Goal: Navigation & Orientation: Find specific page/section

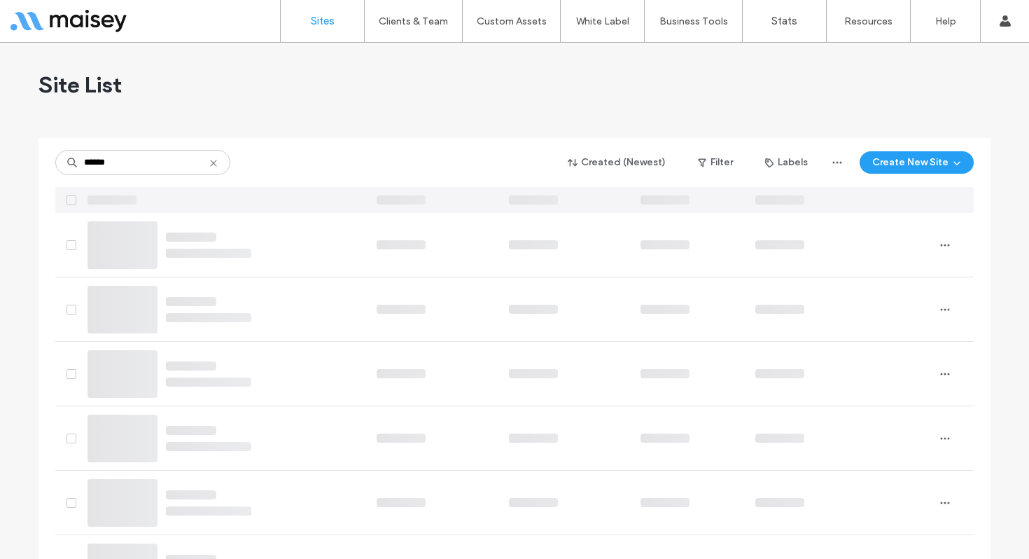
type input "******"
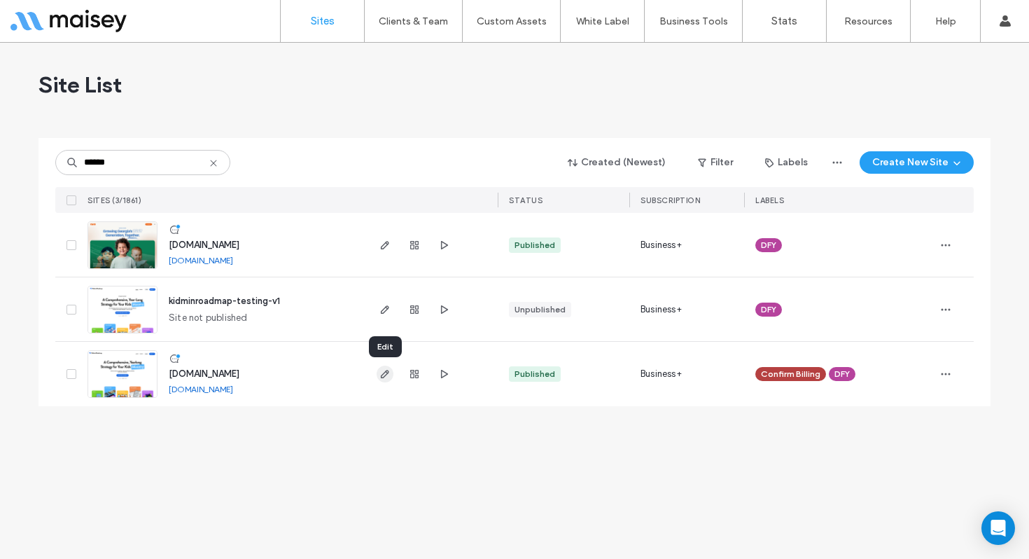
click at [382, 375] on icon "button" at bounding box center [385, 373] width 11 height 11
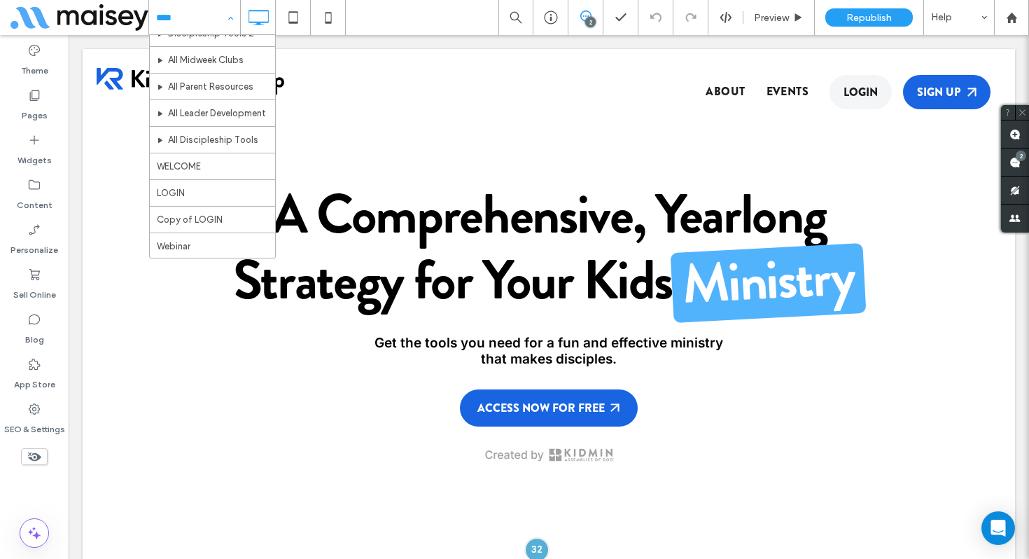
scroll to position [567, 0]
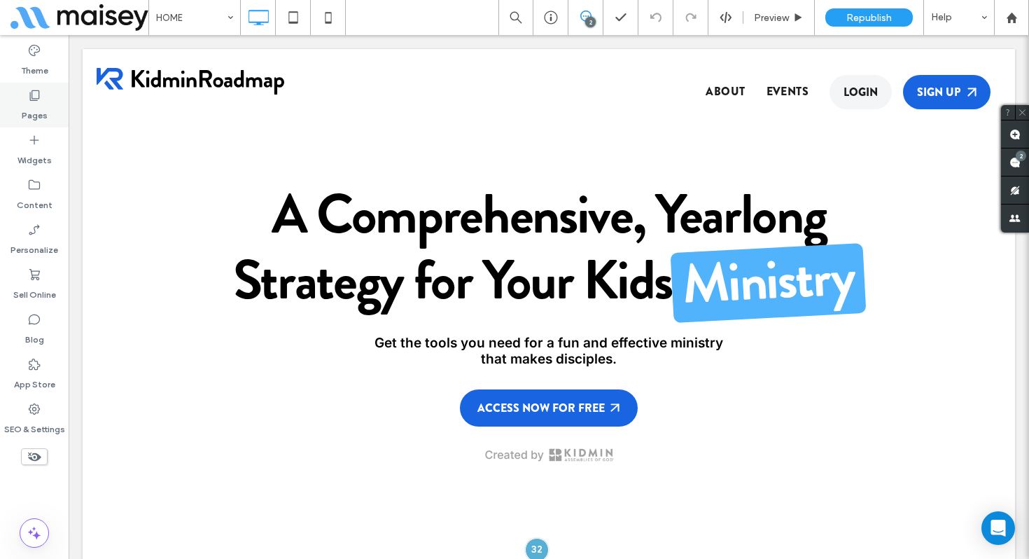
click at [35, 95] on icon at bounding box center [34, 95] width 14 height 14
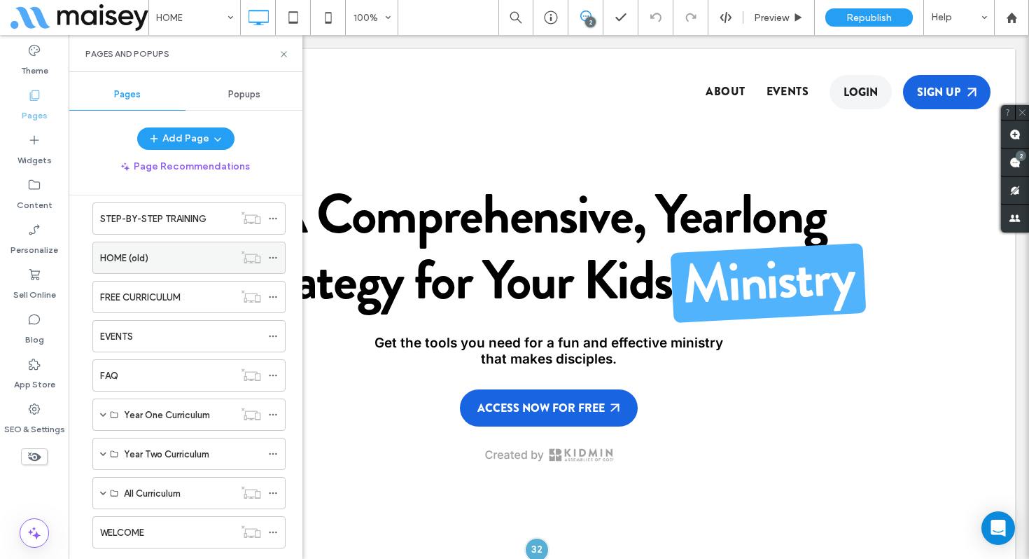
scroll to position [214, 0]
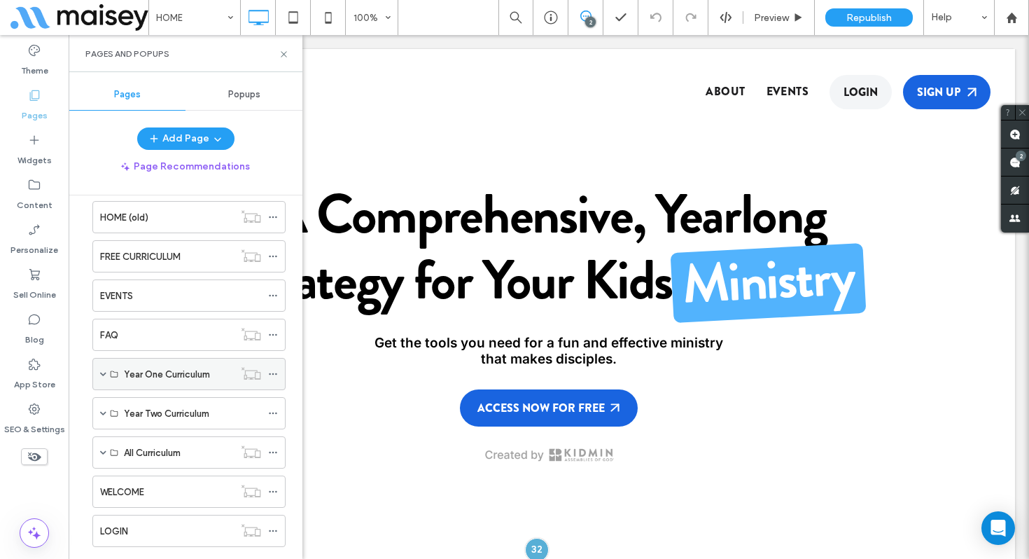
click at [105, 371] on span at bounding box center [103, 373] width 6 height 7
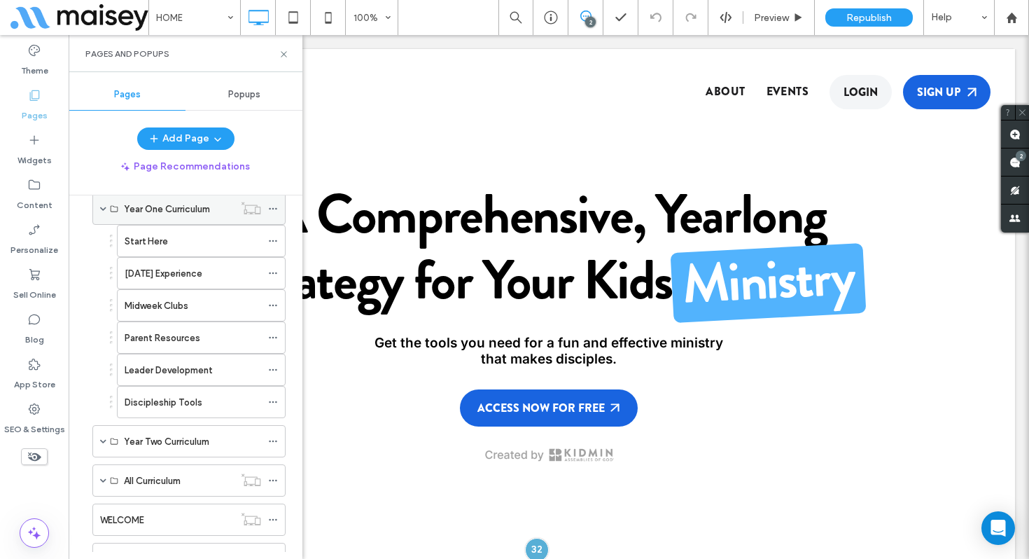
scroll to position [389, 0]
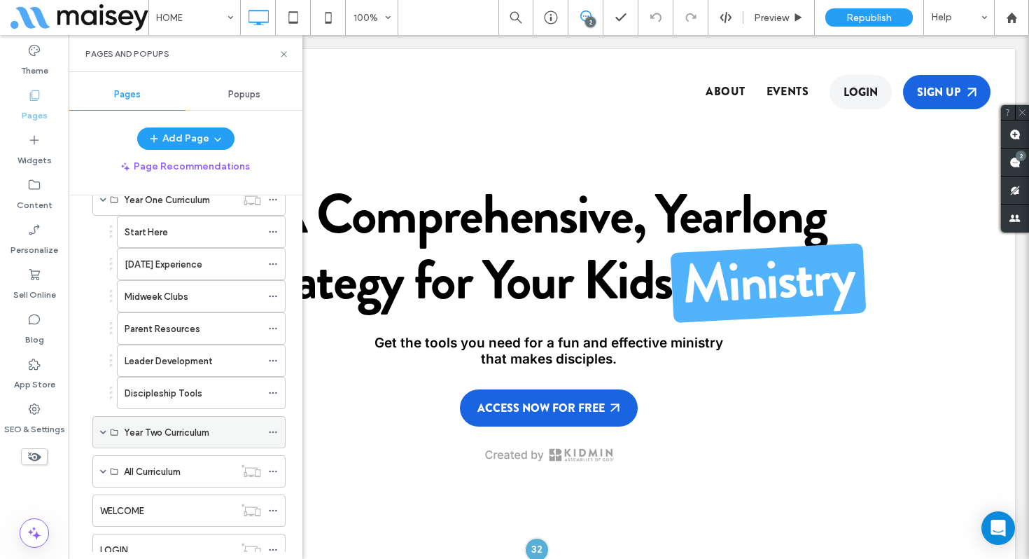
click at [141, 426] on label "Year Two Curriculum" at bounding box center [166, 432] width 85 height 25
click at [119, 434] on div "Year Two Curriculum" at bounding box center [188, 432] width 193 height 32
click at [102, 431] on span at bounding box center [103, 431] width 6 height 7
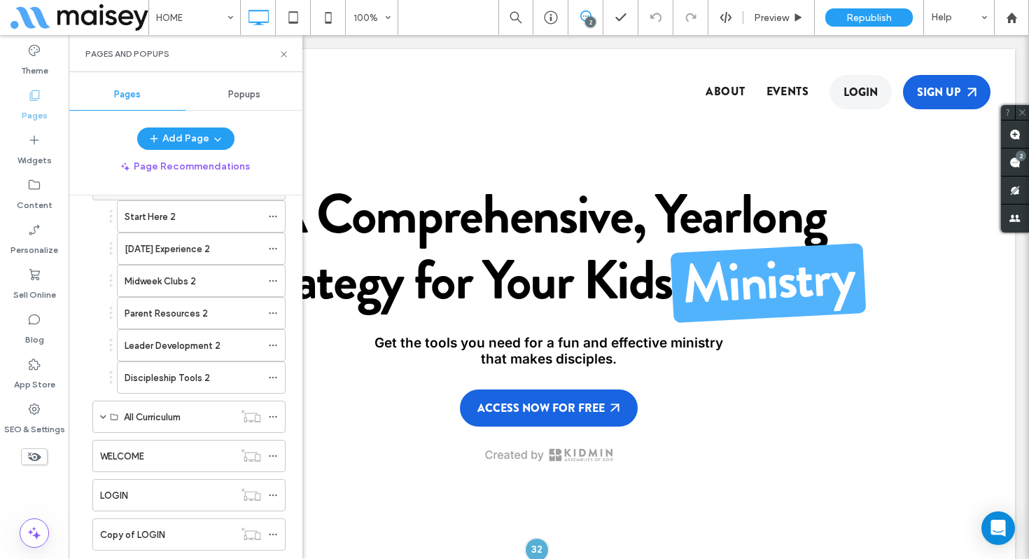
scroll to position [645, 0]
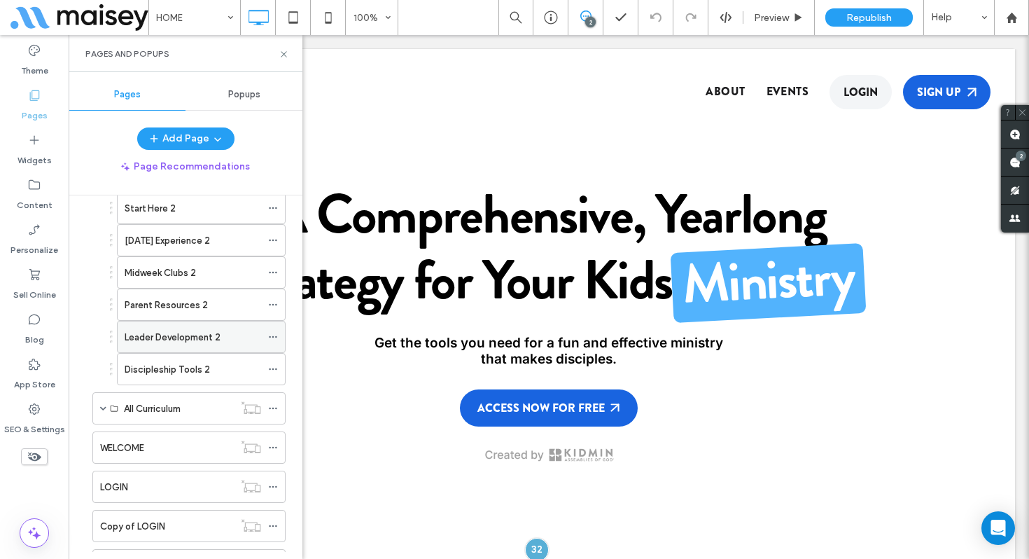
click at [154, 335] on label "Leader Development 2" at bounding box center [173, 337] width 96 height 25
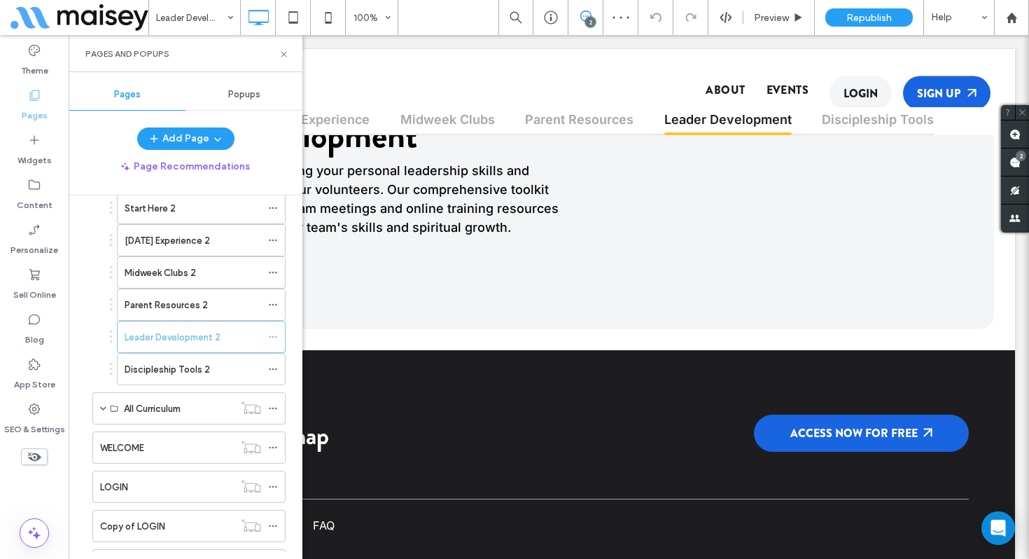
scroll to position [512, 0]
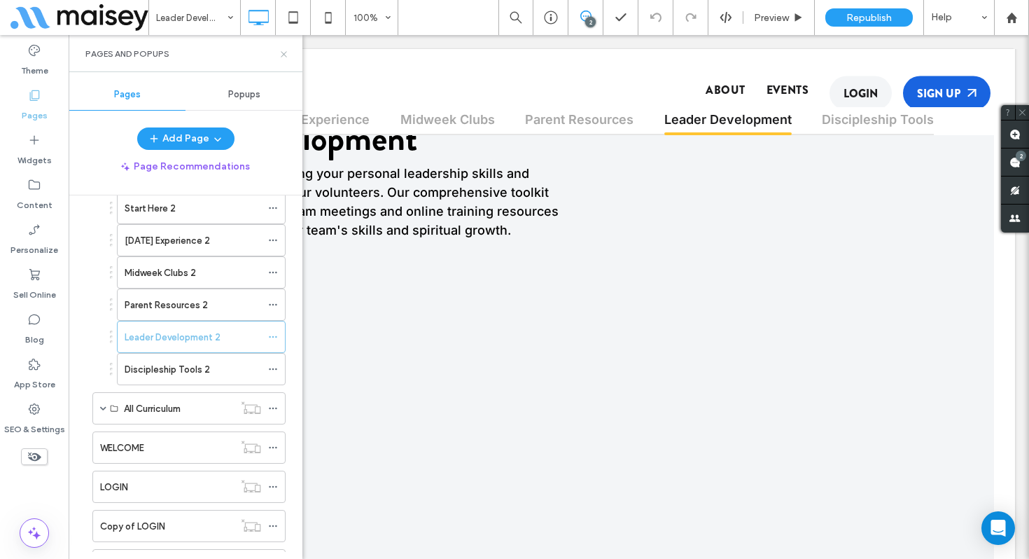
click at [279, 53] on icon at bounding box center [284, 54] width 11 height 11
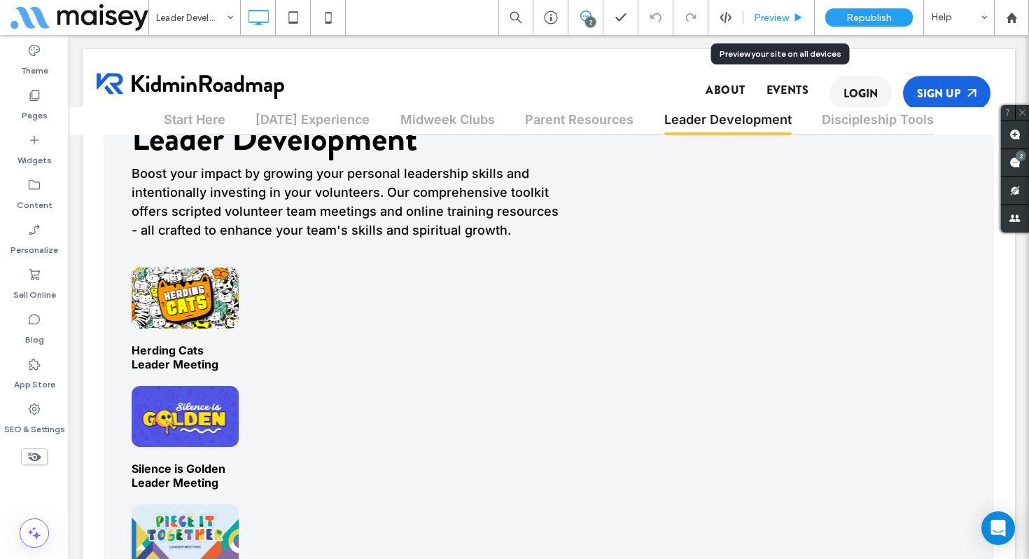
click at [768, 19] on span "Preview" at bounding box center [771, 18] width 35 height 12
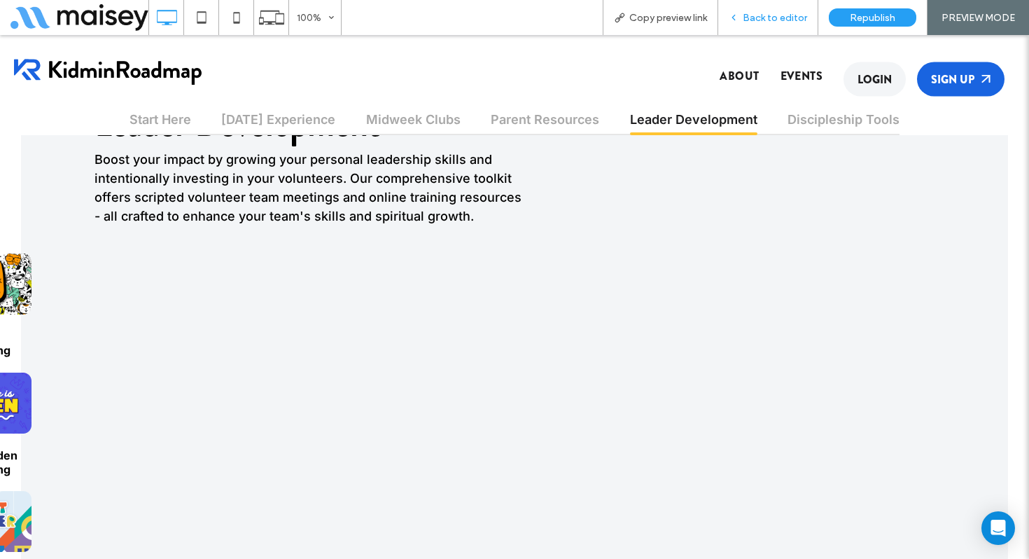
click at [765, 20] on span "Back to editor" at bounding box center [775, 18] width 64 height 12
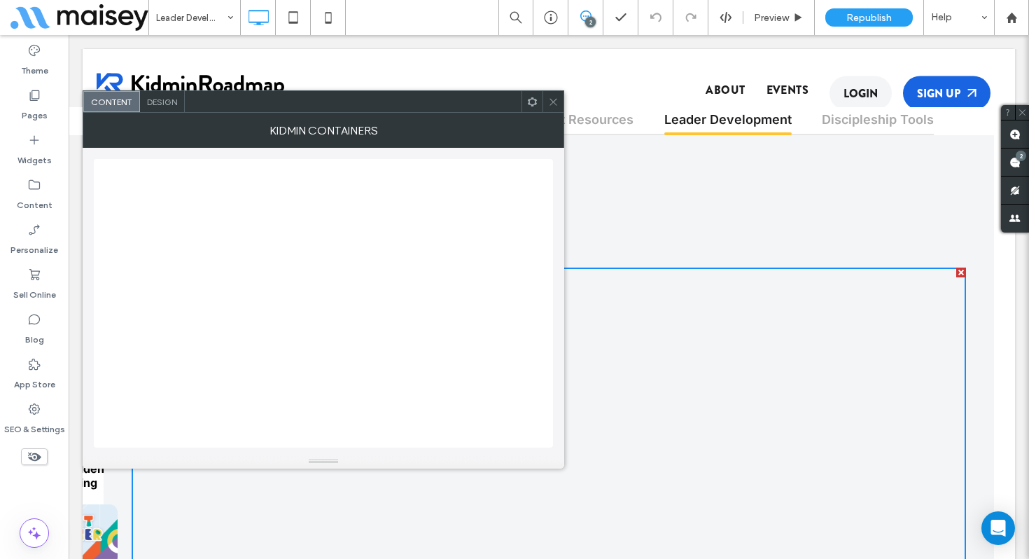
click at [169, 104] on span "Design" at bounding box center [162, 102] width 30 height 11
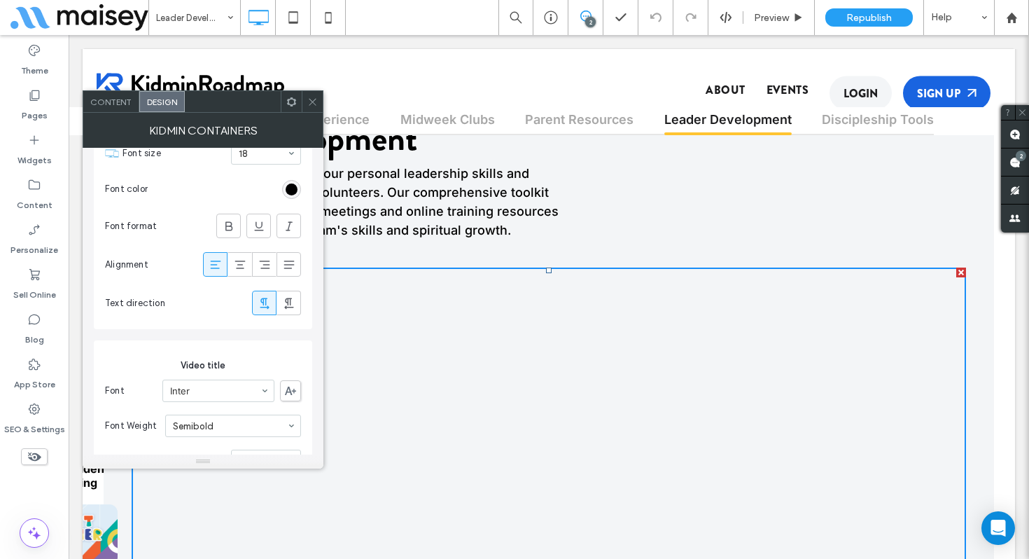
scroll to position [750, 0]
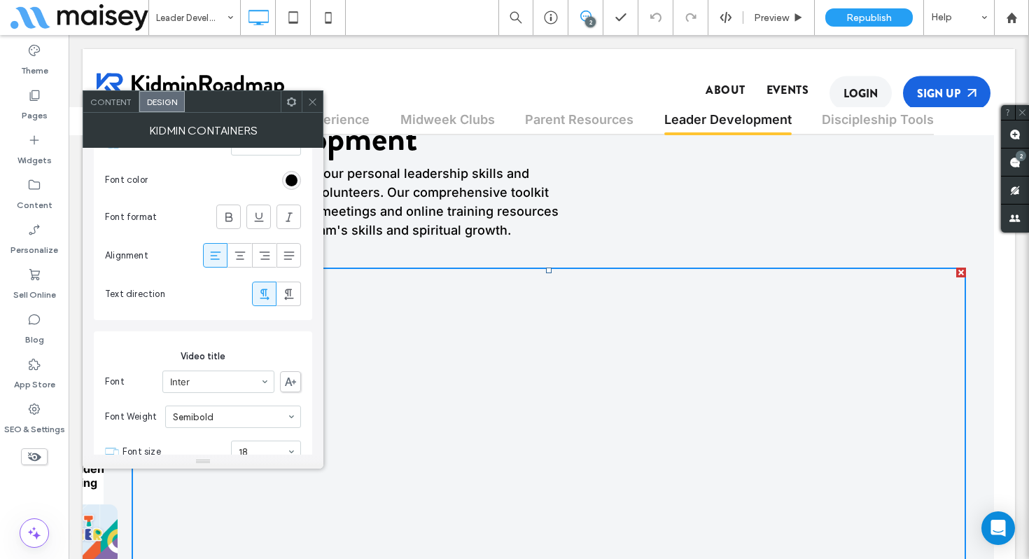
click at [311, 107] on span at bounding box center [312, 101] width 11 height 21
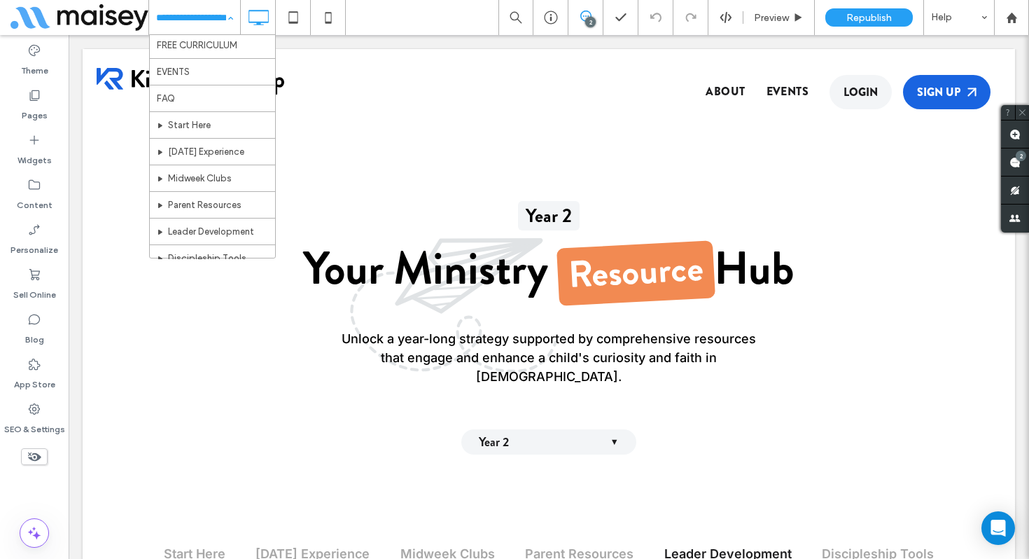
scroll to position [114, 0]
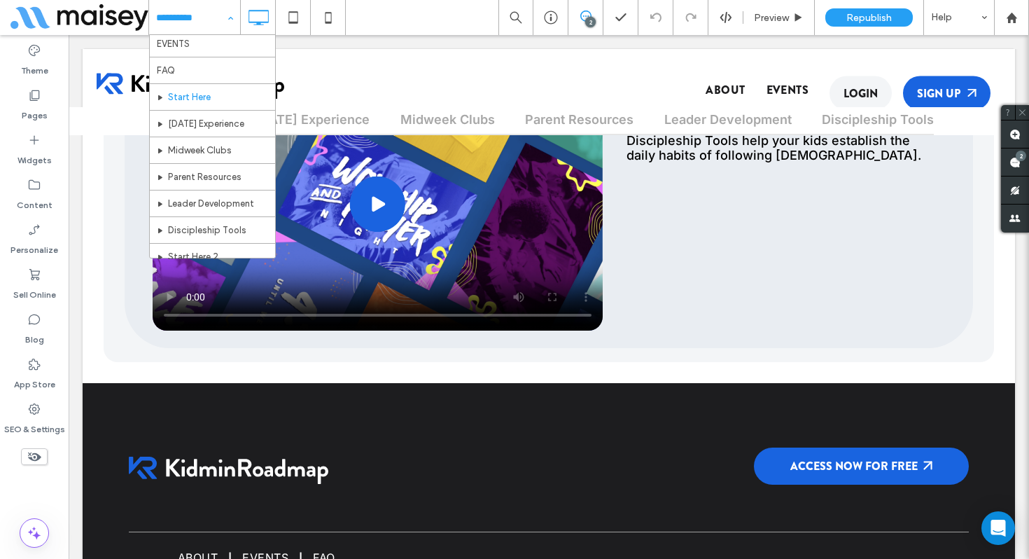
scroll to position [193, 0]
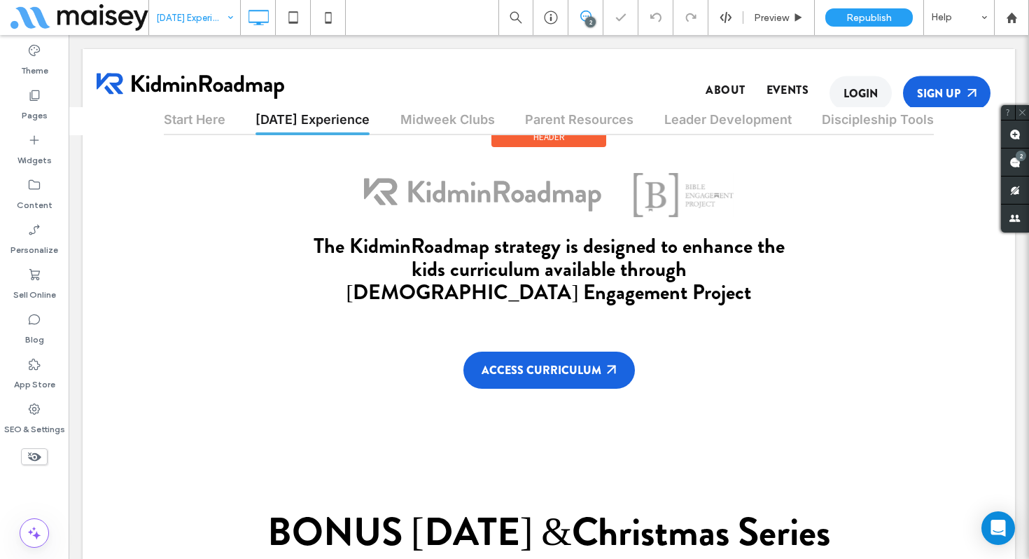
scroll to position [504, 0]
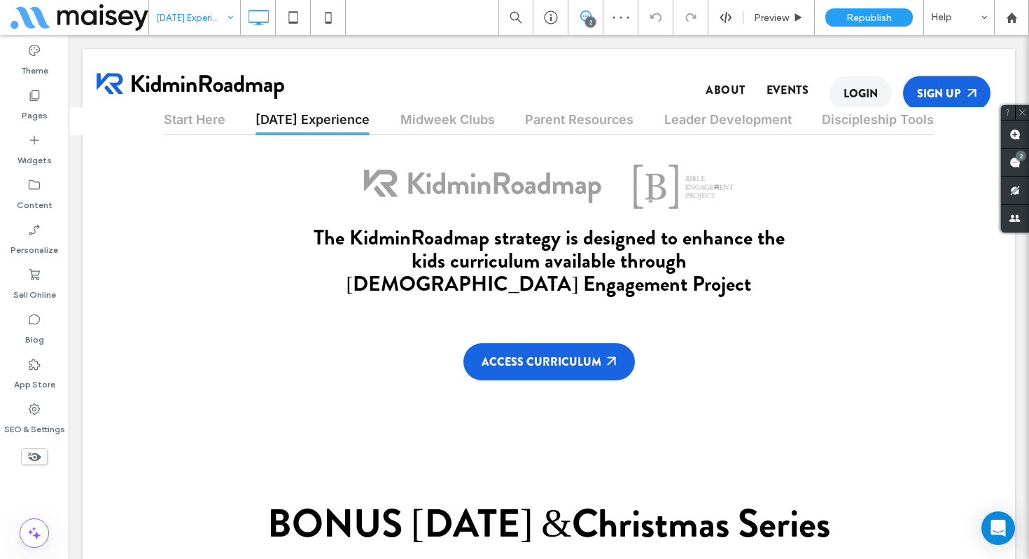
click at [200, 19] on input at bounding box center [191, 17] width 70 height 35
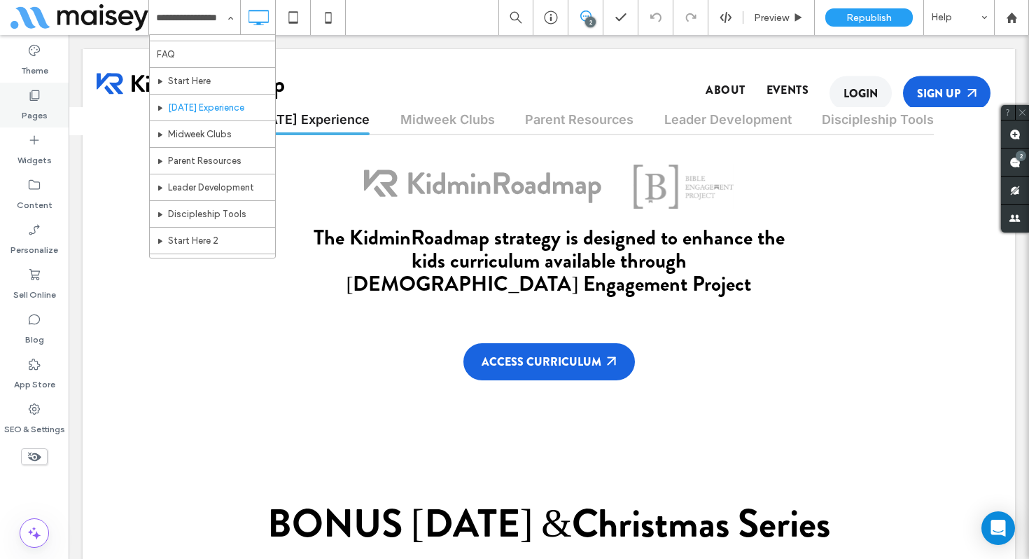
scroll to position [189, 0]
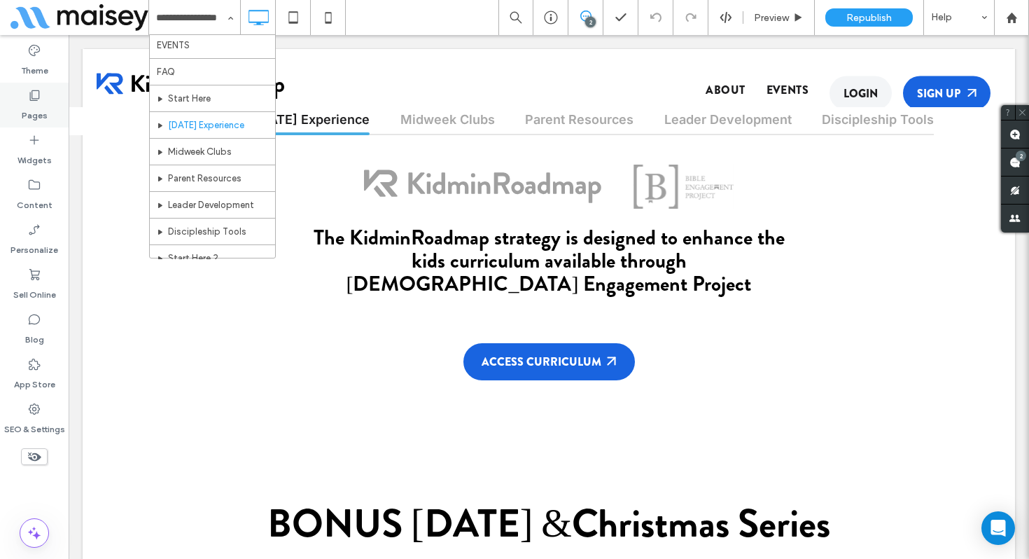
click at [18, 95] on div "Pages" at bounding box center [34, 105] width 69 height 45
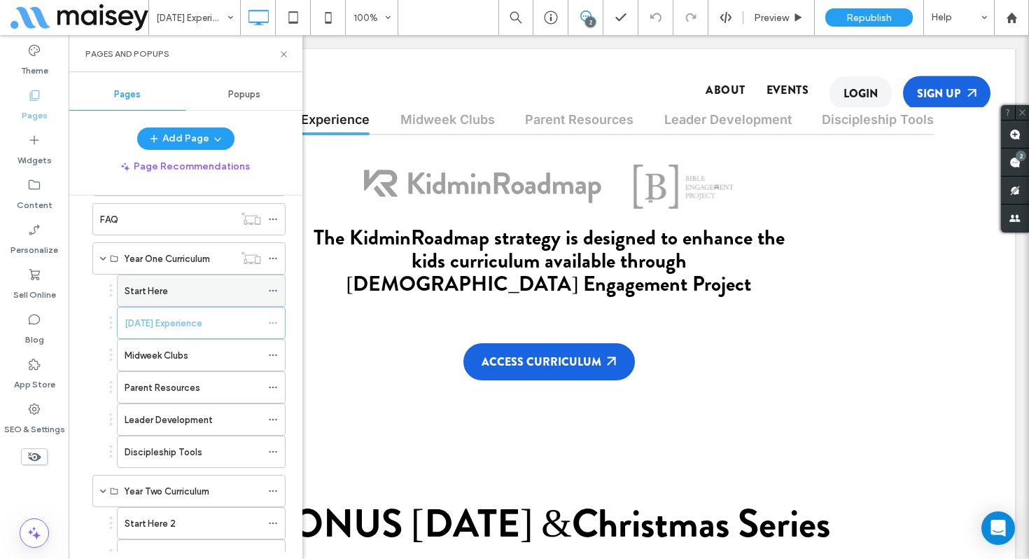
scroll to position [337, 0]
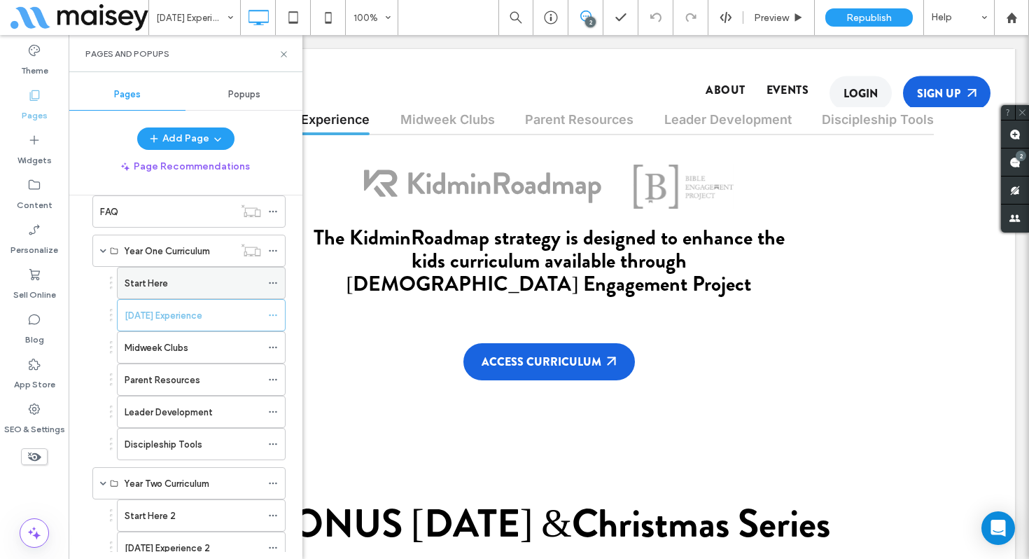
click at [193, 294] on div "Start Here" at bounding box center [193, 282] width 137 height 31
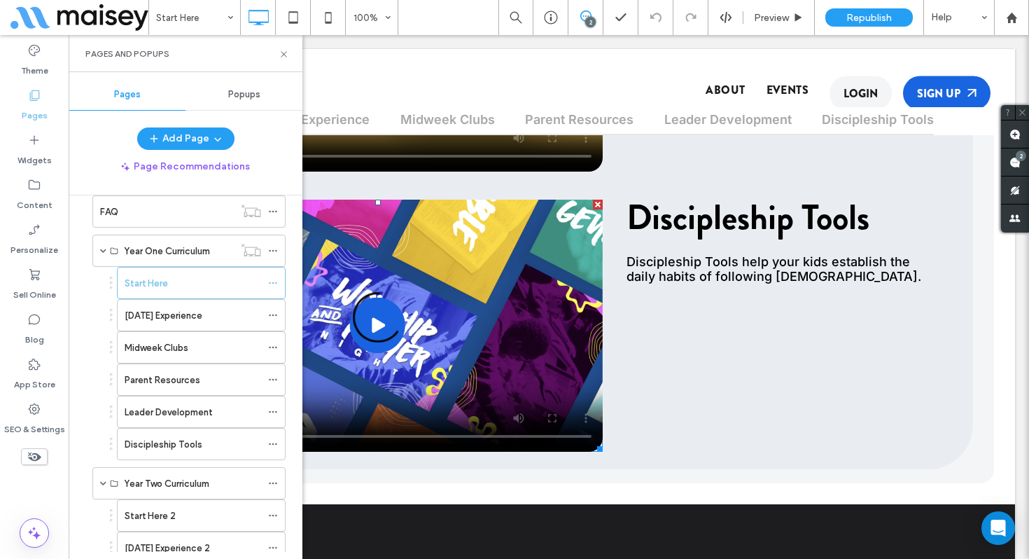
scroll to position [2274, 0]
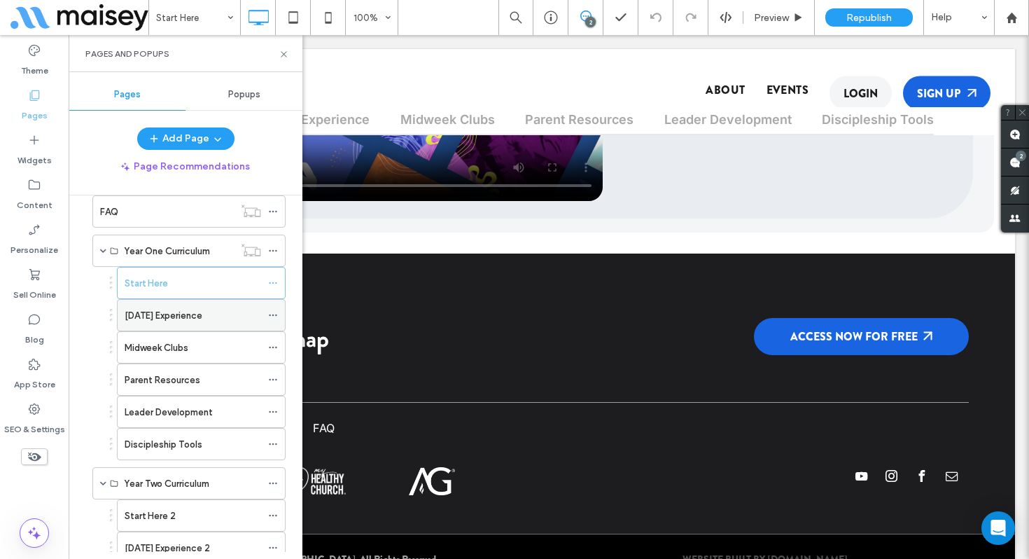
click at [169, 319] on label "Sunday Experience" at bounding box center [164, 315] width 78 height 25
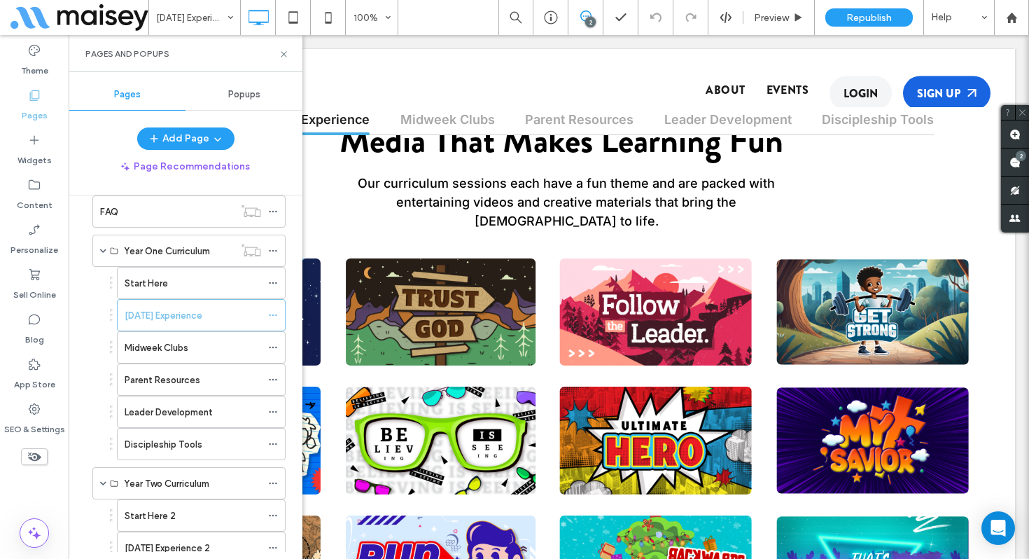
scroll to position [1934, 0]
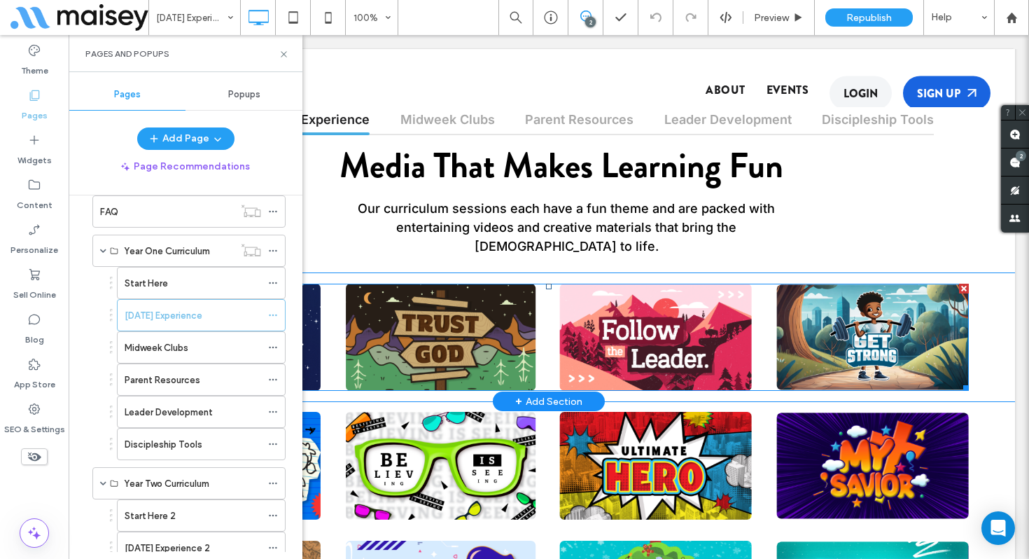
click at [373, 284] on img at bounding box center [549, 338] width 840 height 108
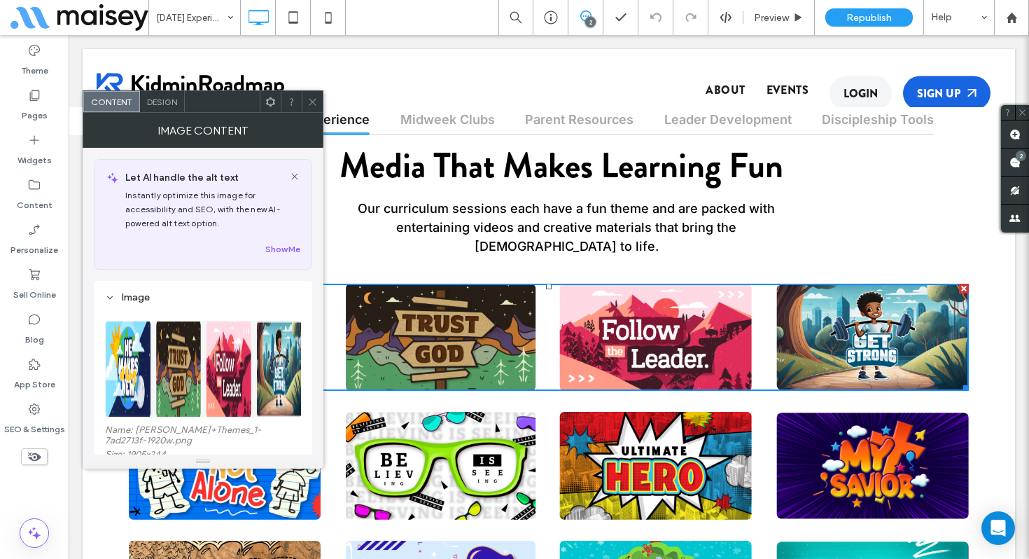
click at [309, 100] on icon at bounding box center [312, 102] width 11 height 11
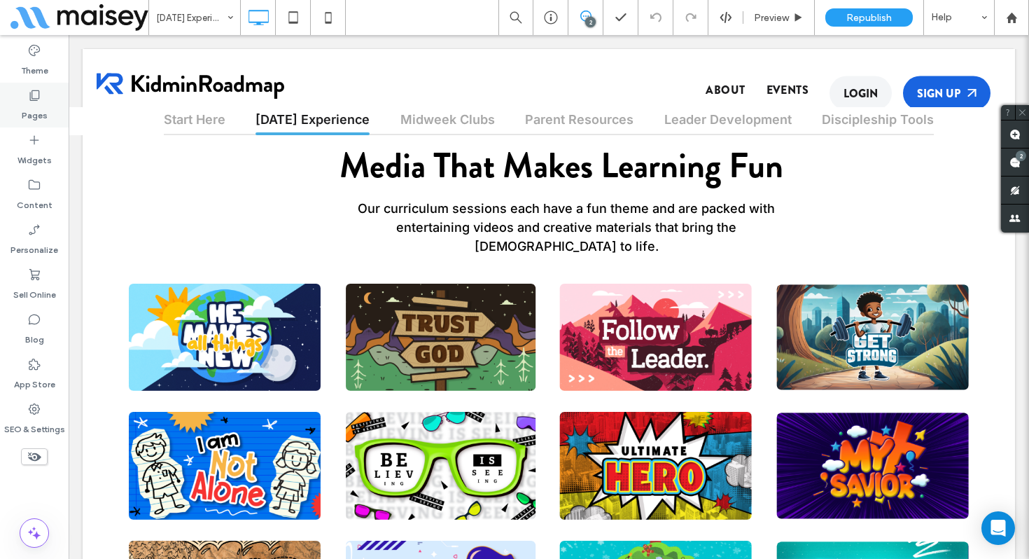
click at [25, 97] on div "Pages" at bounding box center [34, 105] width 69 height 45
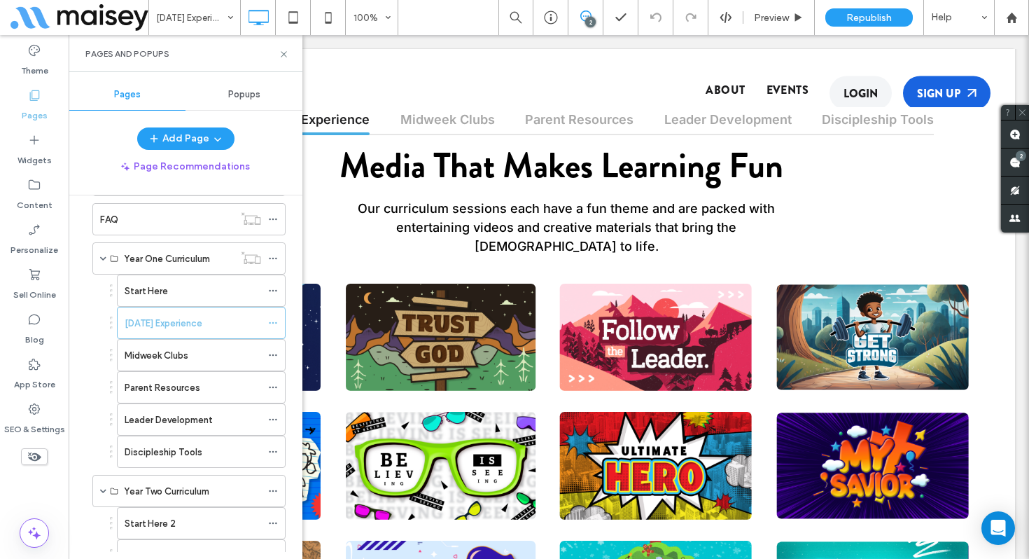
scroll to position [347, 0]
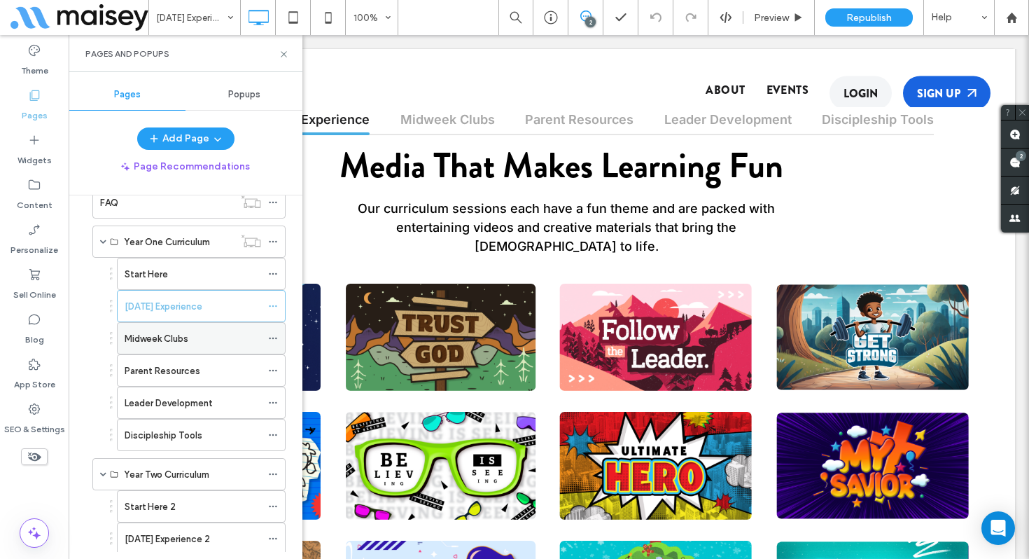
click at [155, 340] on label "Midweek Clubs" at bounding box center [157, 338] width 64 height 25
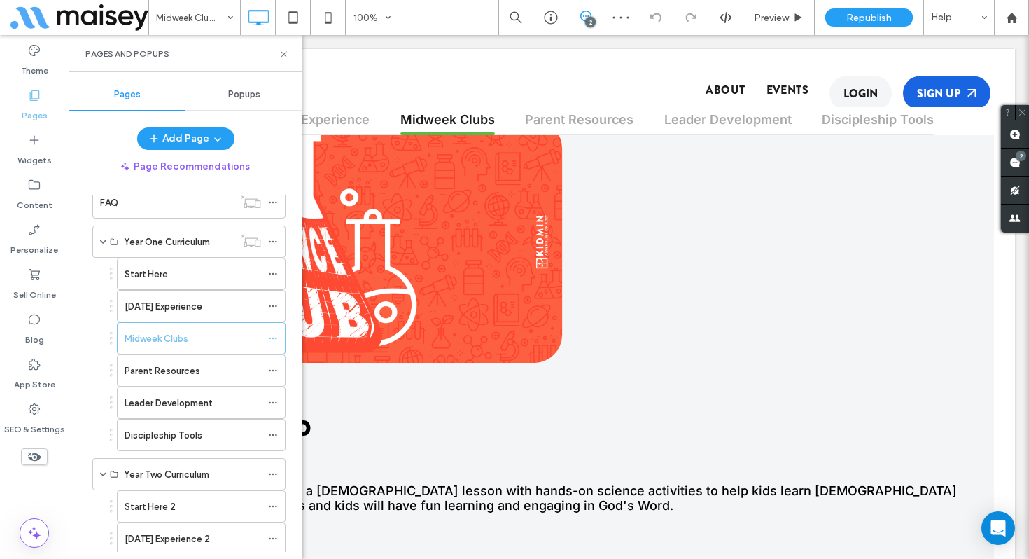
scroll to position [1419, 0]
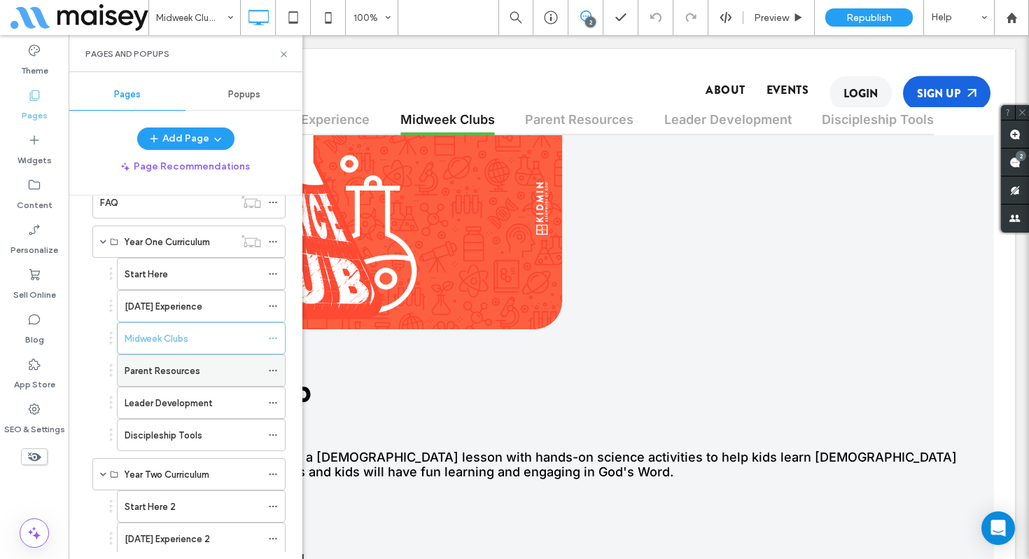
click at [218, 379] on div "Parent Resources" at bounding box center [193, 370] width 137 height 31
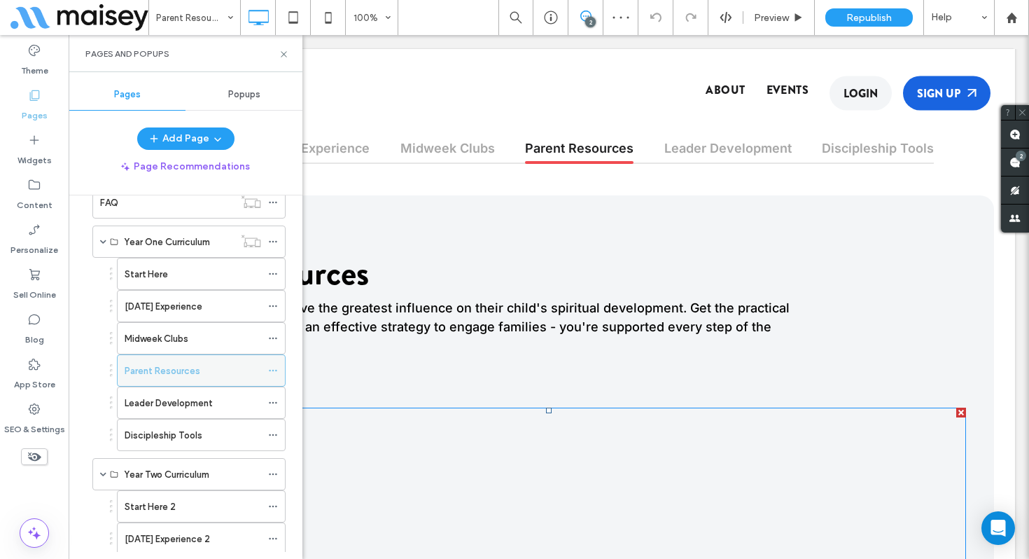
scroll to position [406, 0]
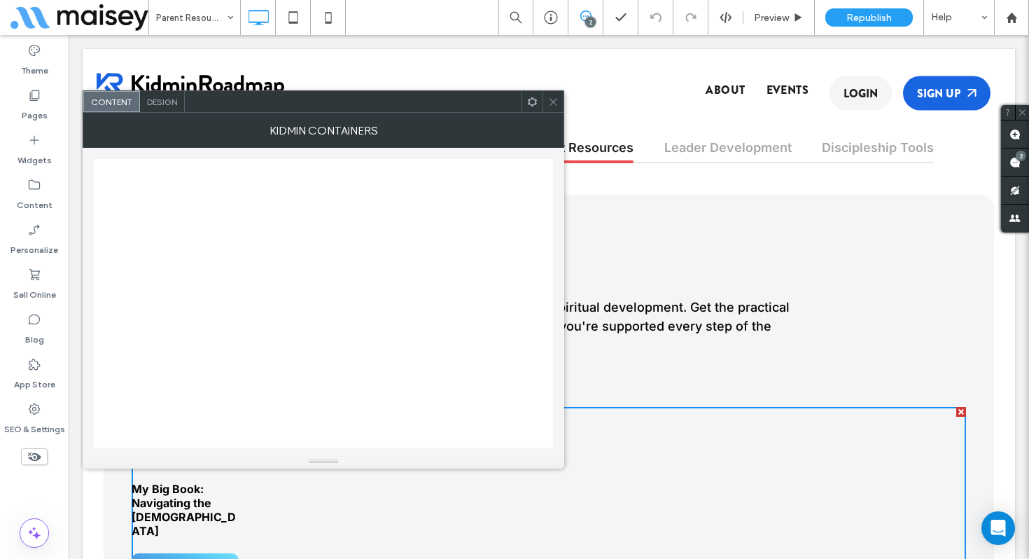
click at [557, 110] on span at bounding box center [553, 101] width 11 height 21
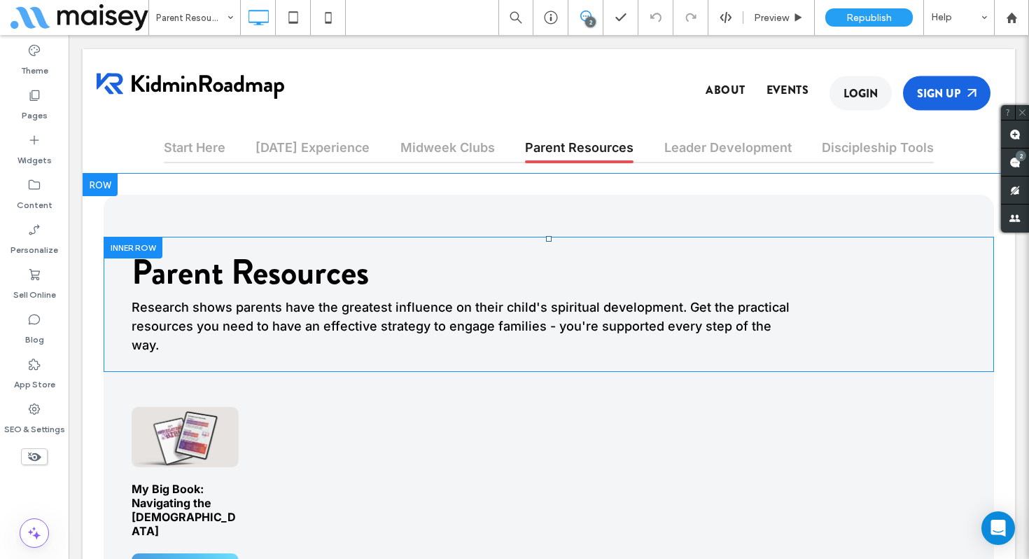
scroll to position [423, 0]
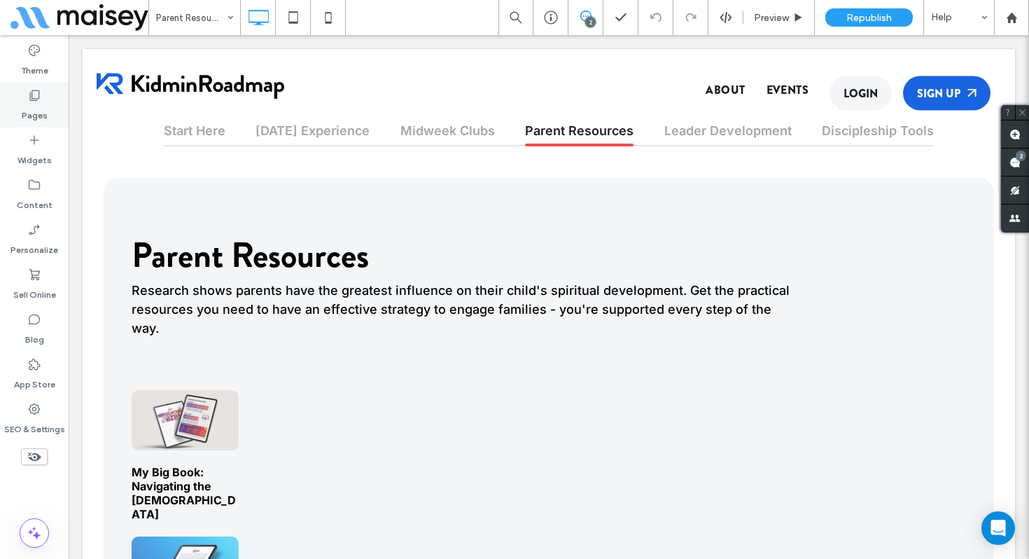
click at [47, 100] on div "Pages" at bounding box center [34, 105] width 69 height 45
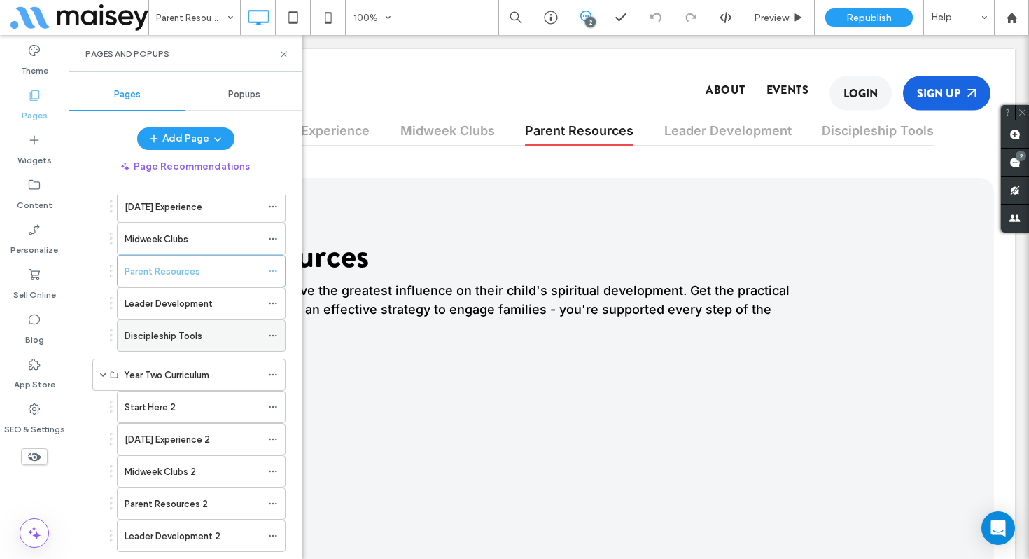
scroll to position [457, 0]
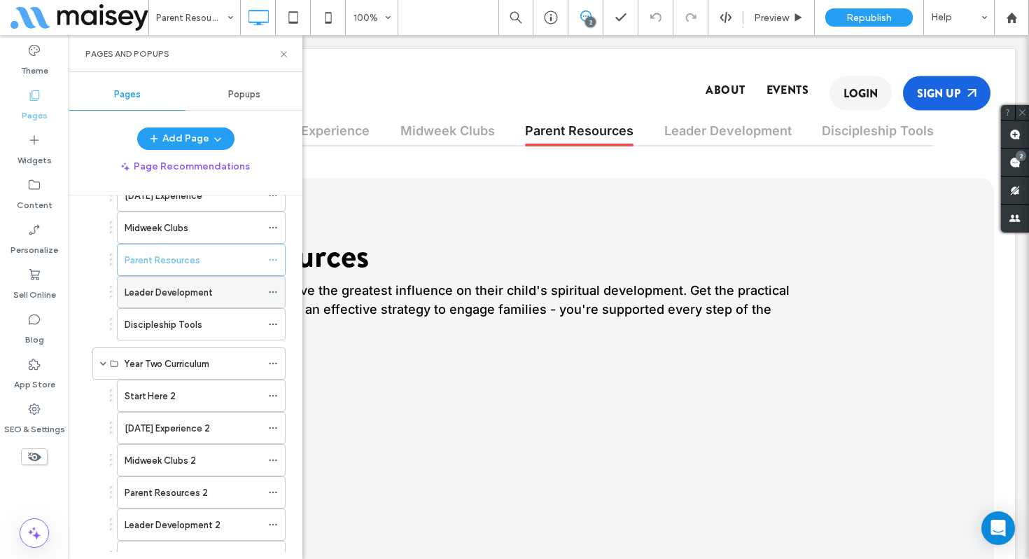
click at [133, 293] on label "Leader Development" at bounding box center [169, 292] width 88 height 25
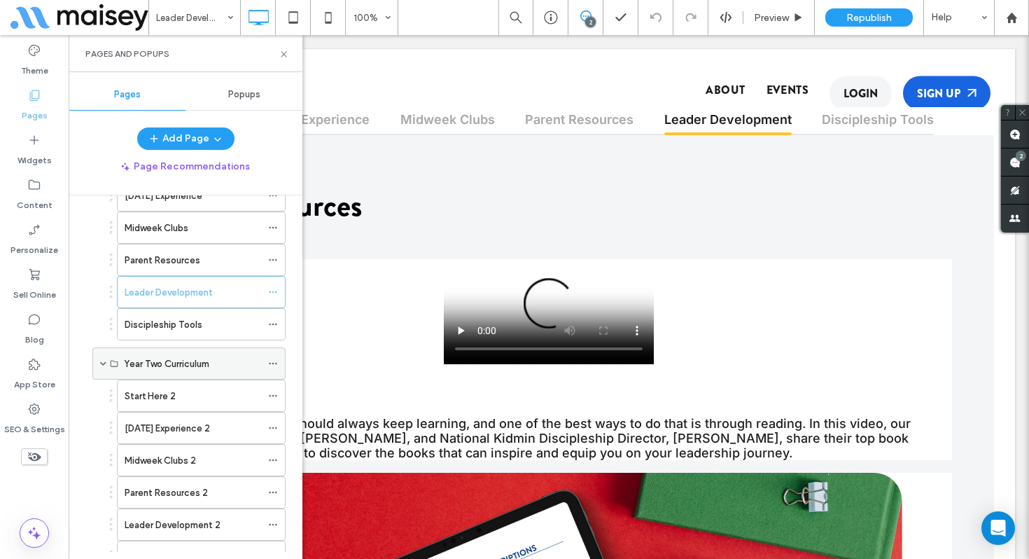
scroll to position [644, 0]
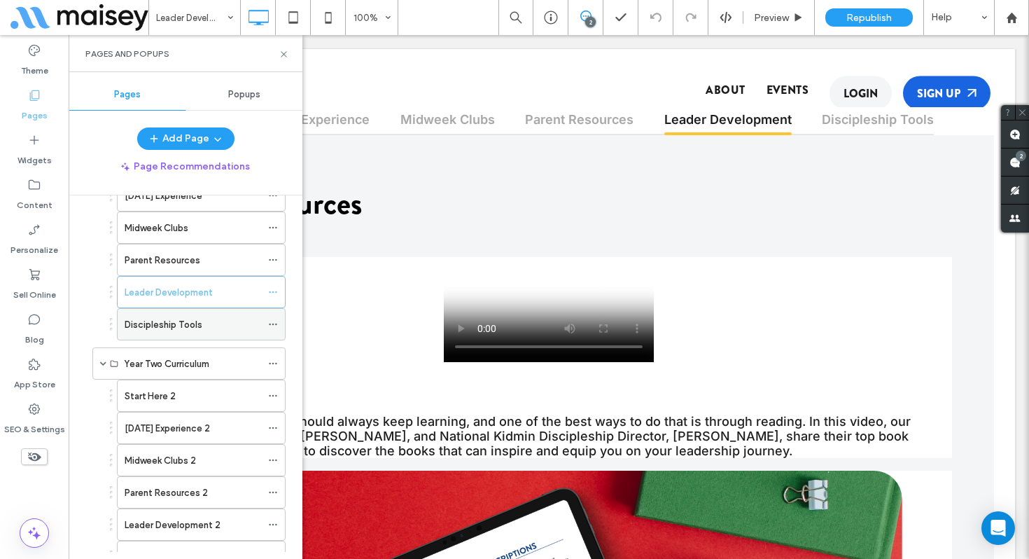
click at [194, 332] on div "Discipleship Tools" at bounding box center [193, 324] width 137 height 31
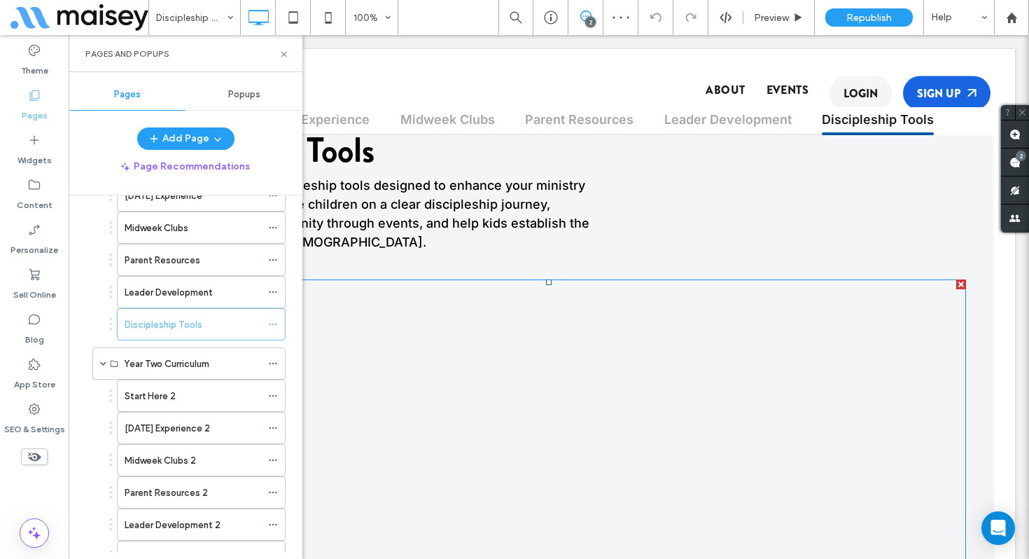
scroll to position [507, 0]
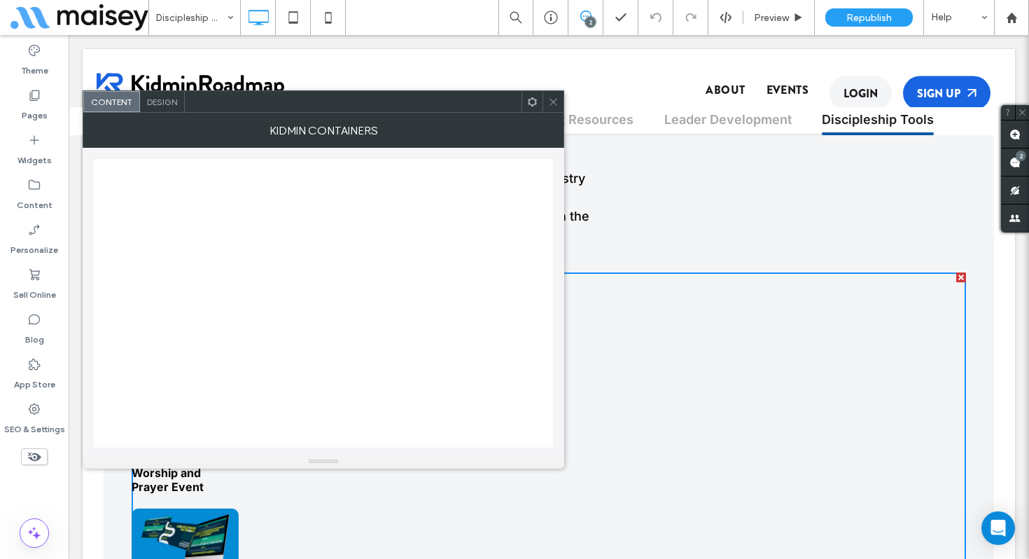
click at [557, 97] on icon at bounding box center [553, 102] width 11 height 11
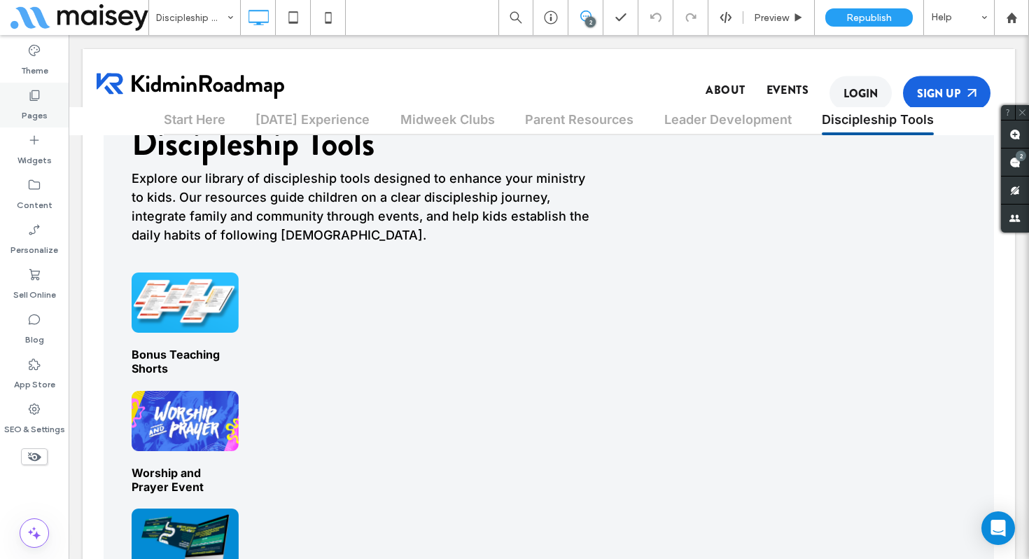
click at [24, 109] on label "Pages" at bounding box center [35, 112] width 26 height 20
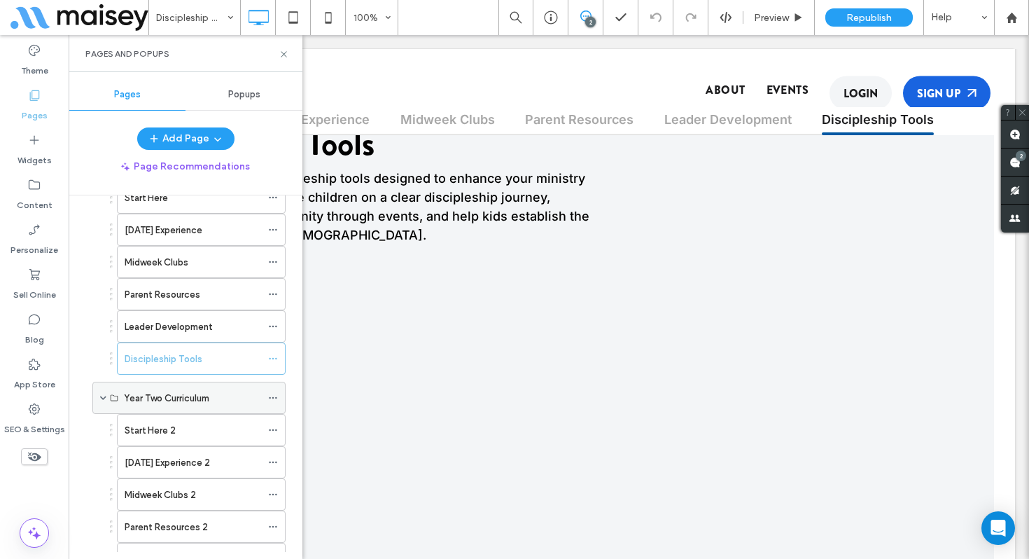
scroll to position [429, 0]
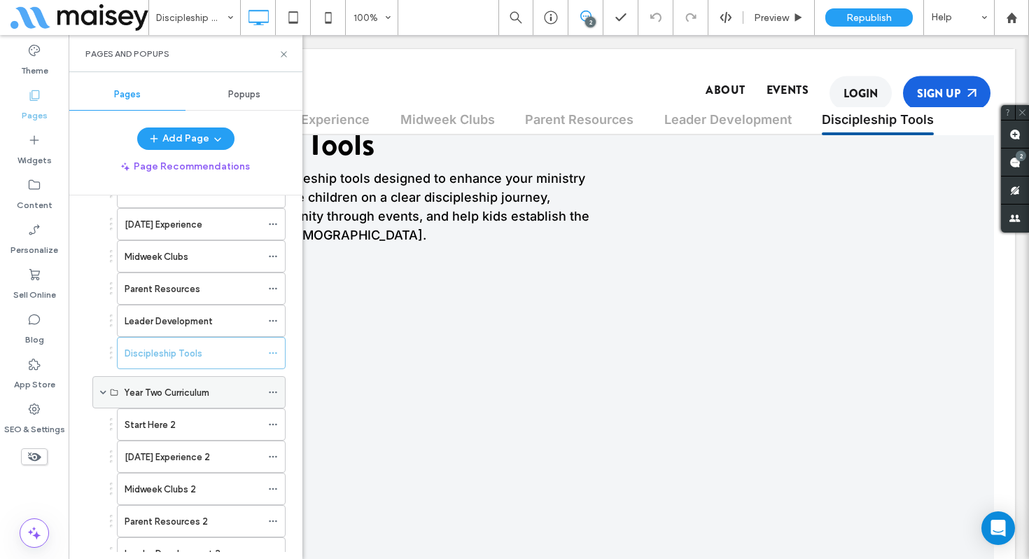
click at [192, 395] on label "Year Two Curriculum" at bounding box center [166, 392] width 85 height 25
click at [174, 421] on div "Start Here 2" at bounding box center [193, 424] width 137 height 15
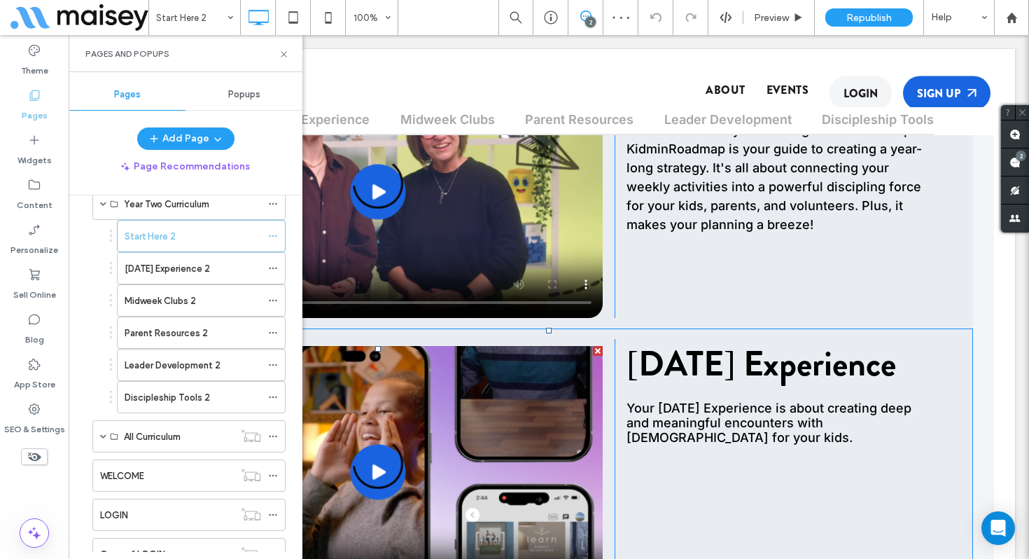
scroll to position [779, 0]
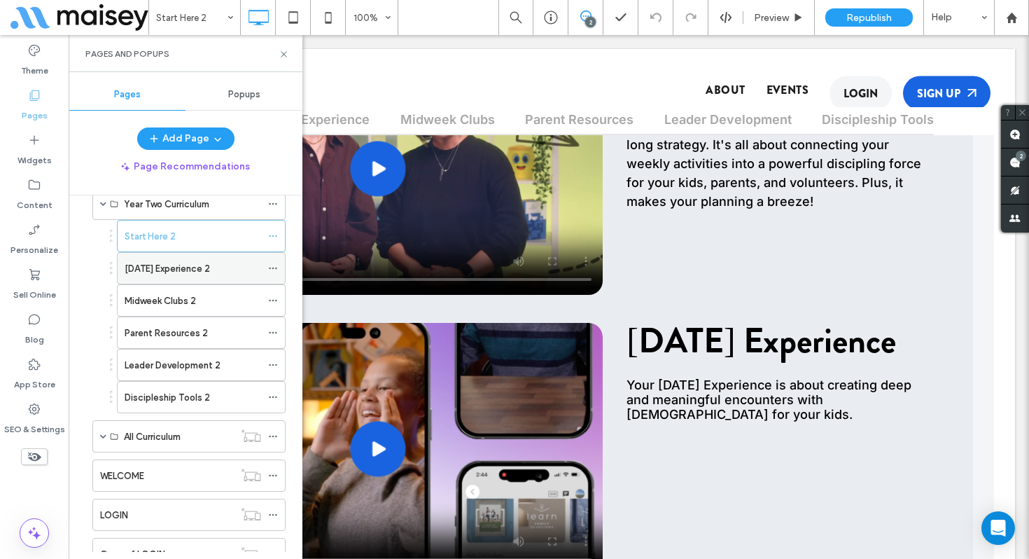
click at [179, 275] on div "Sunday Experience 2" at bounding box center [193, 268] width 137 height 31
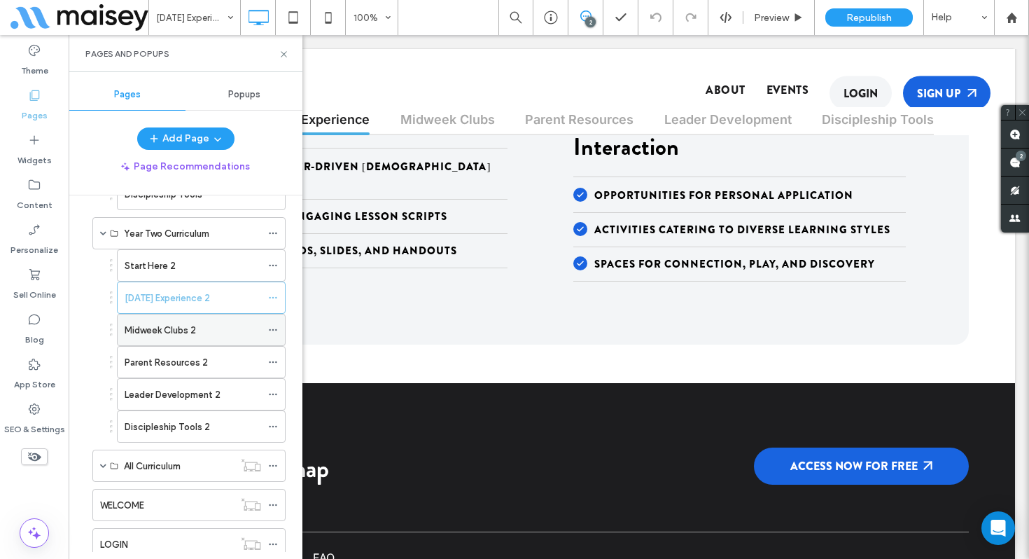
scroll to position [588, 0]
click at [182, 335] on label "Midweek Clubs 2" at bounding box center [160, 329] width 71 height 25
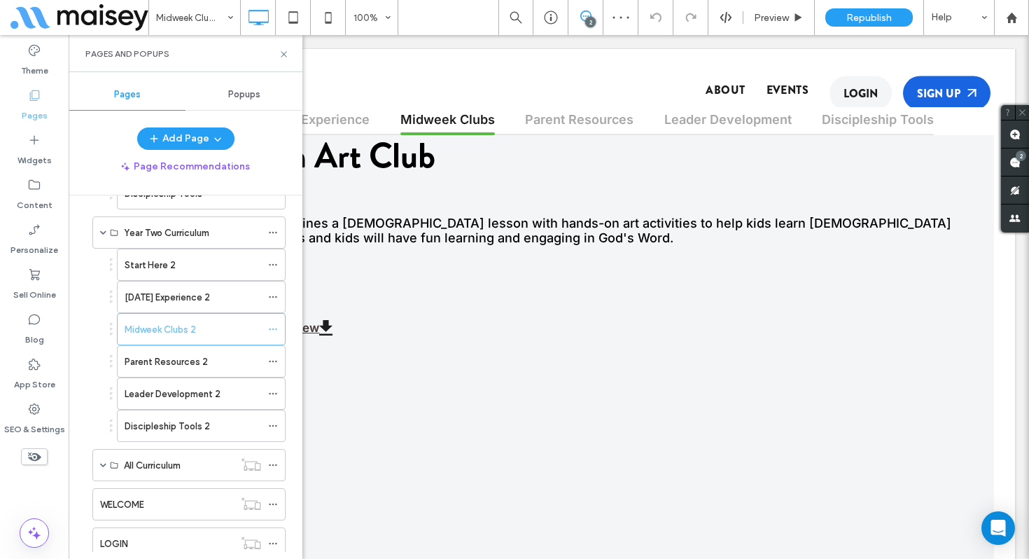
scroll to position [1803, 0]
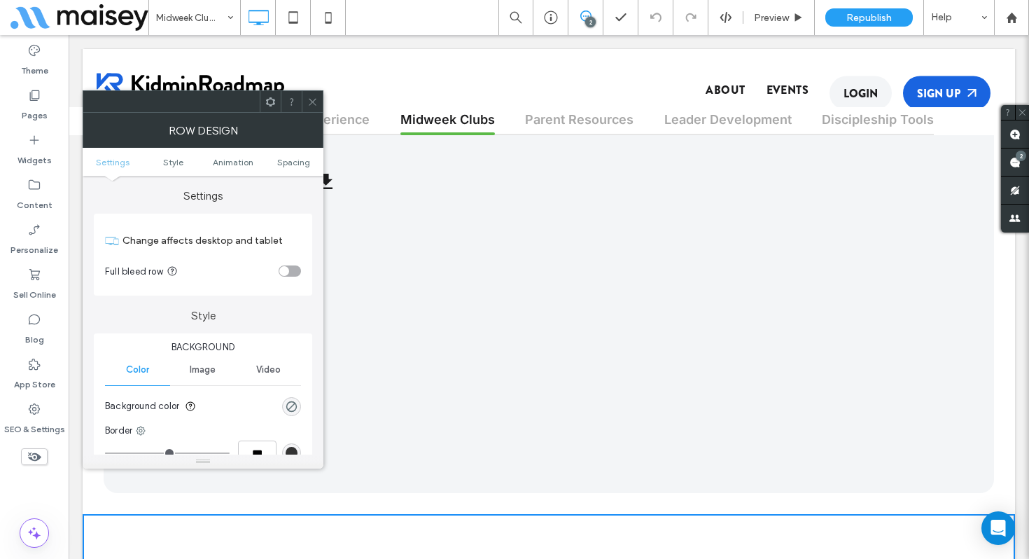
click at [307, 99] on div at bounding box center [312, 101] width 21 height 21
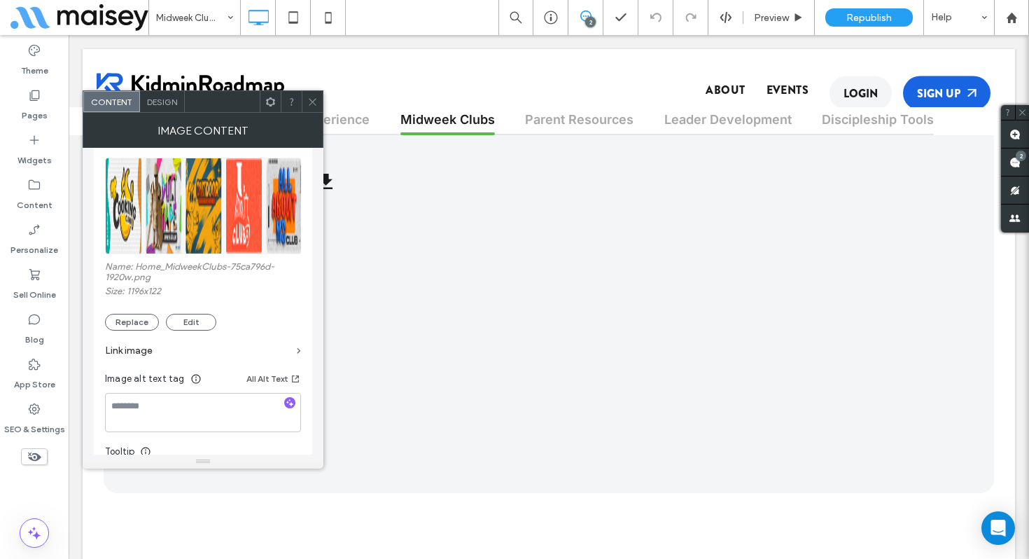
scroll to position [201, 0]
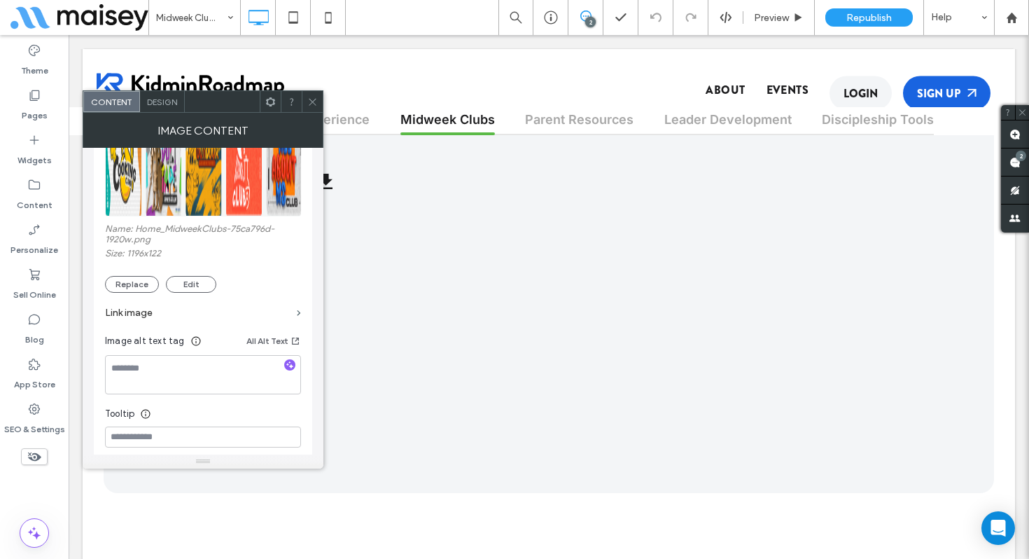
click at [305, 98] on div at bounding box center [312, 101] width 21 height 21
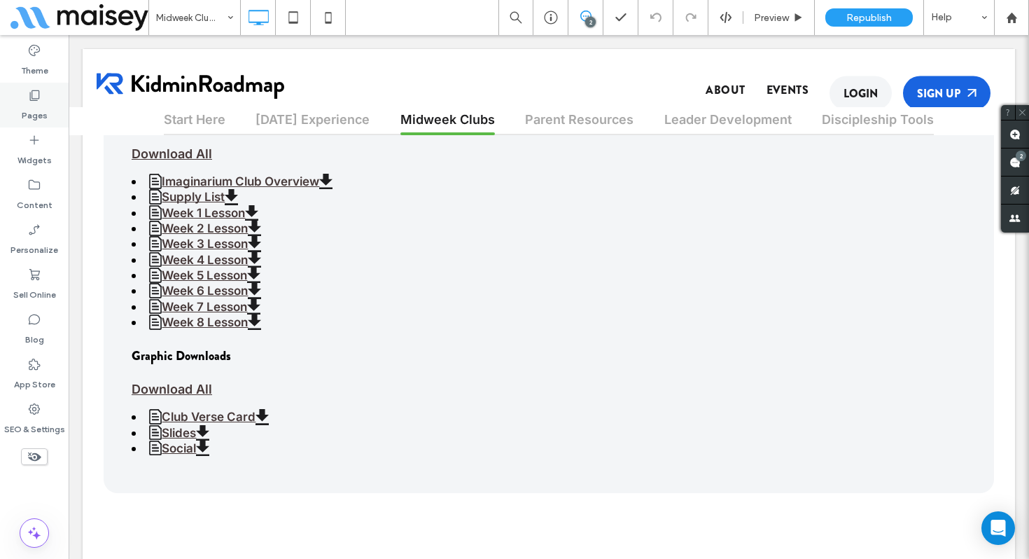
click at [31, 107] on label "Pages" at bounding box center [35, 112] width 26 height 20
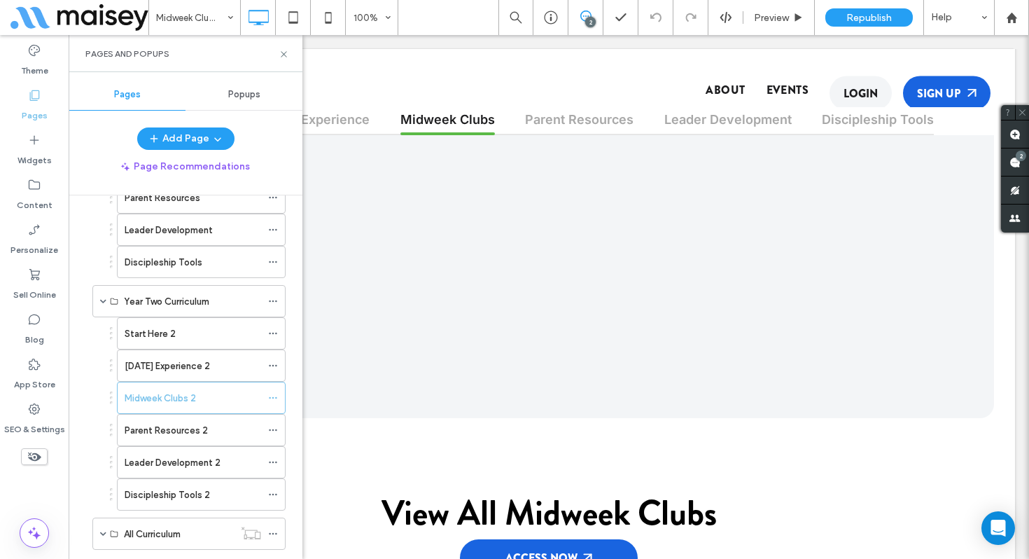
scroll to position [496, 0]
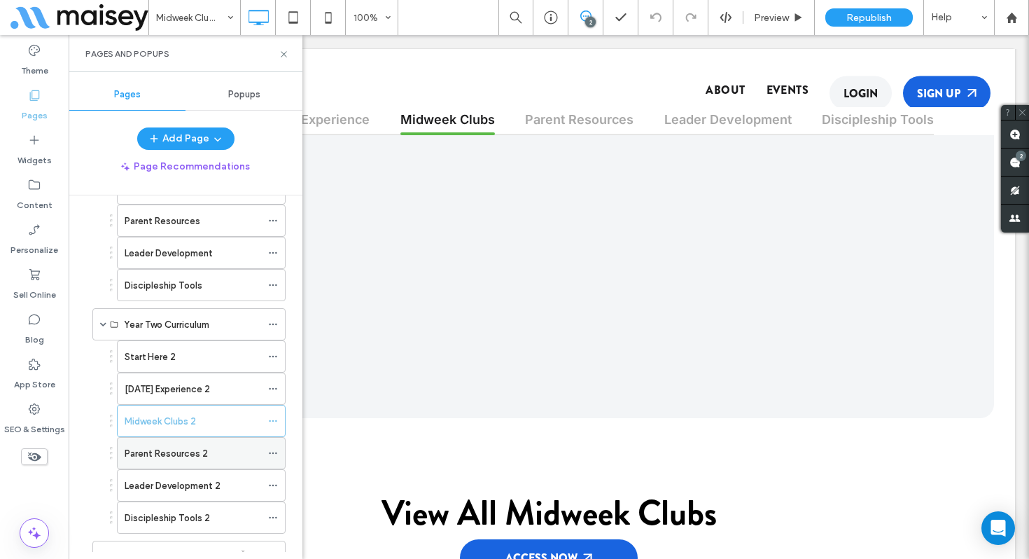
click at [187, 454] on label "Parent Resources 2" at bounding box center [166, 453] width 83 height 25
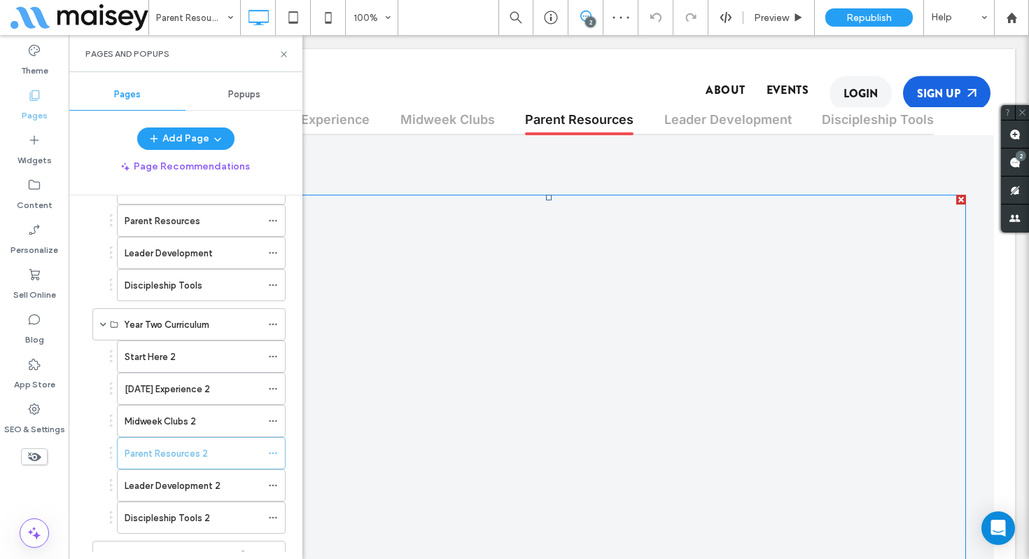
scroll to position [599, 0]
click at [239, 380] on h4 "Resources for Parents" at bounding box center [185, 394] width 107 height 28
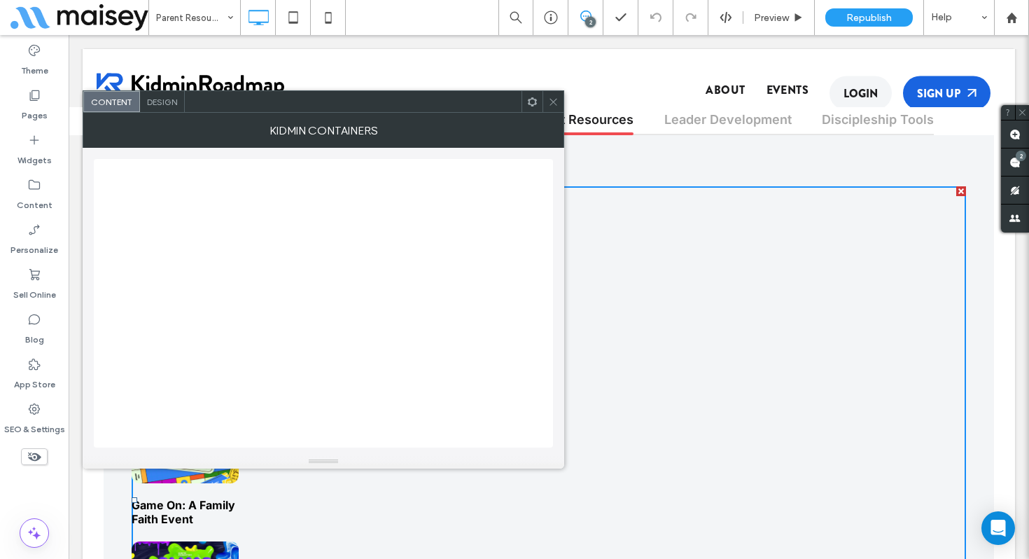
click at [555, 108] on span at bounding box center [553, 101] width 11 height 21
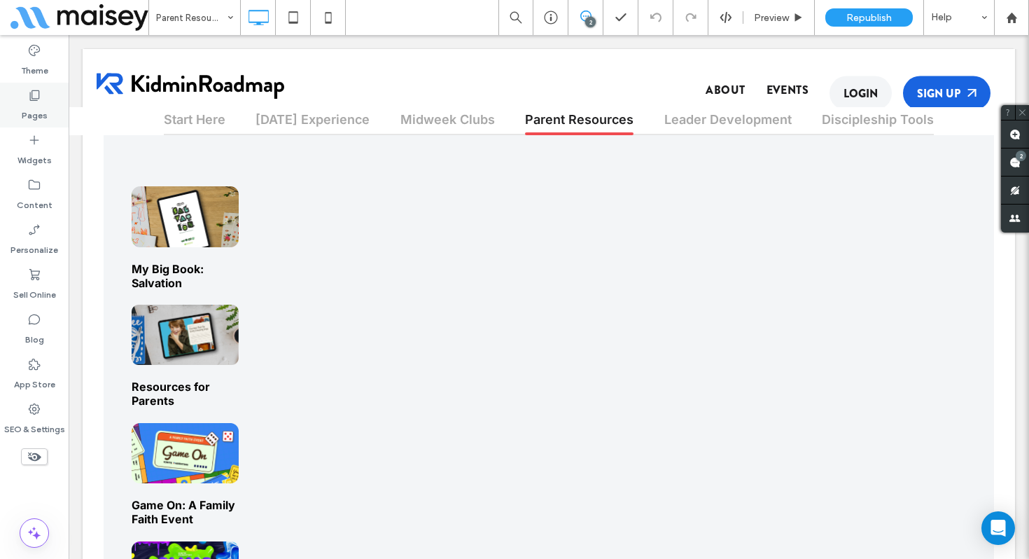
click at [36, 109] on label "Pages" at bounding box center [35, 112] width 26 height 20
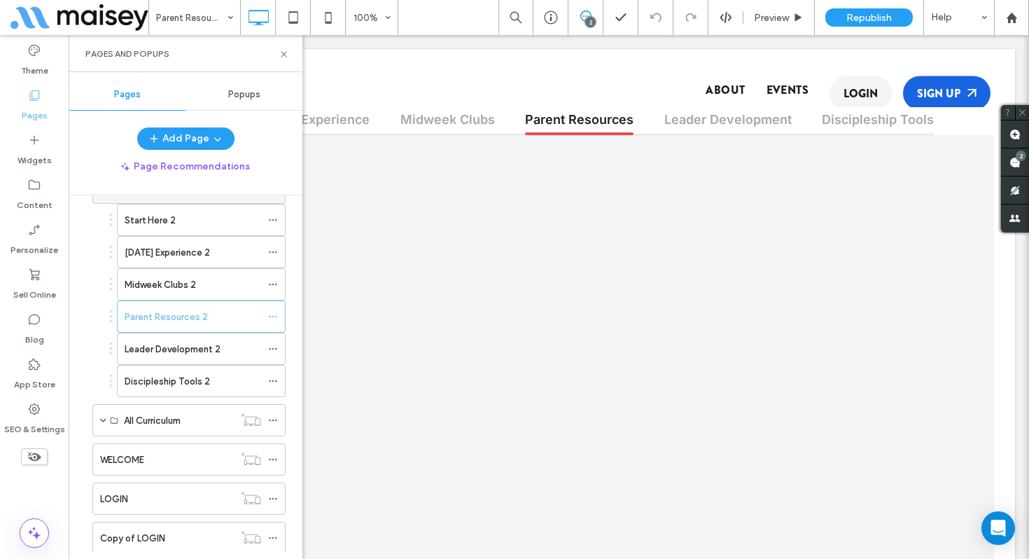
scroll to position [636, 0]
click at [174, 373] on label "Discipleship Tools 2" at bounding box center [167, 378] width 85 height 25
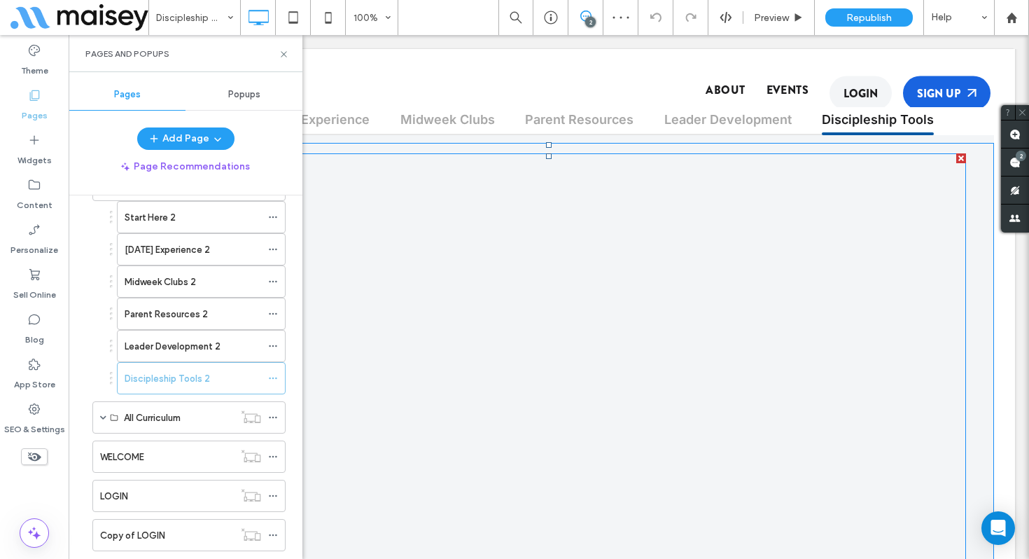
scroll to position [629, 0]
click at [239, 415] on img at bounding box center [185, 445] width 107 height 61
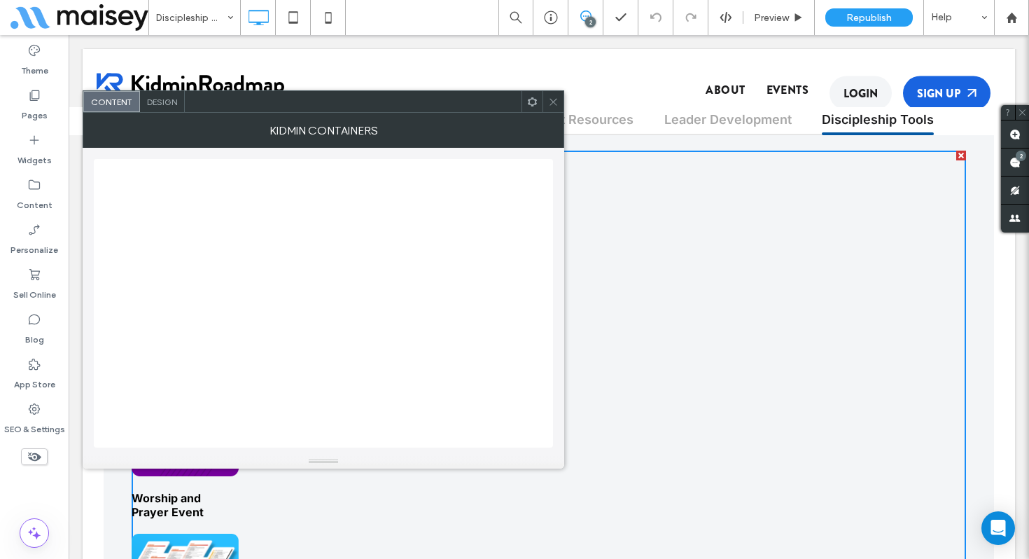
click at [559, 104] on div at bounding box center [553, 101] width 21 height 21
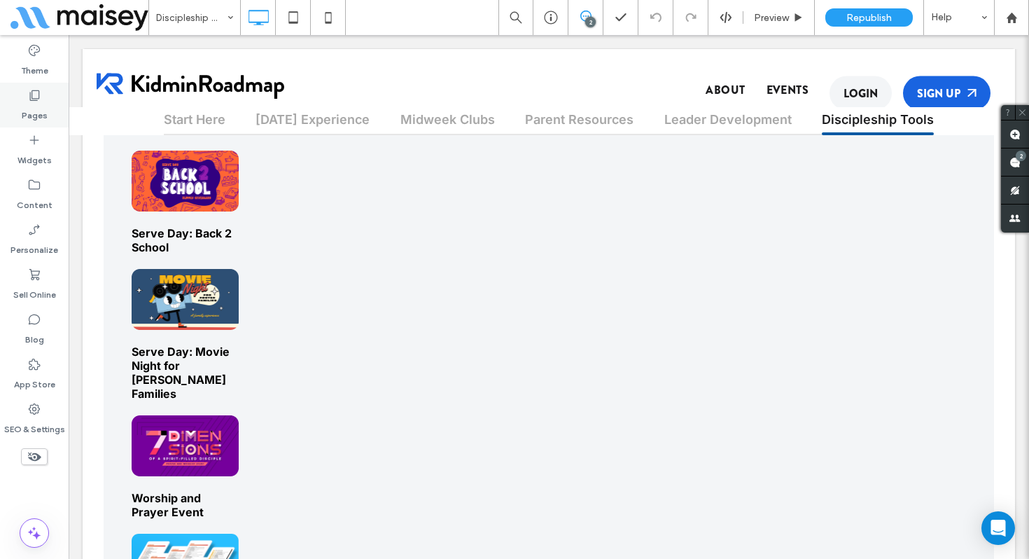
click at [31, 113] on label "Pages" at bounding box center [35, 112] width 26 height 20
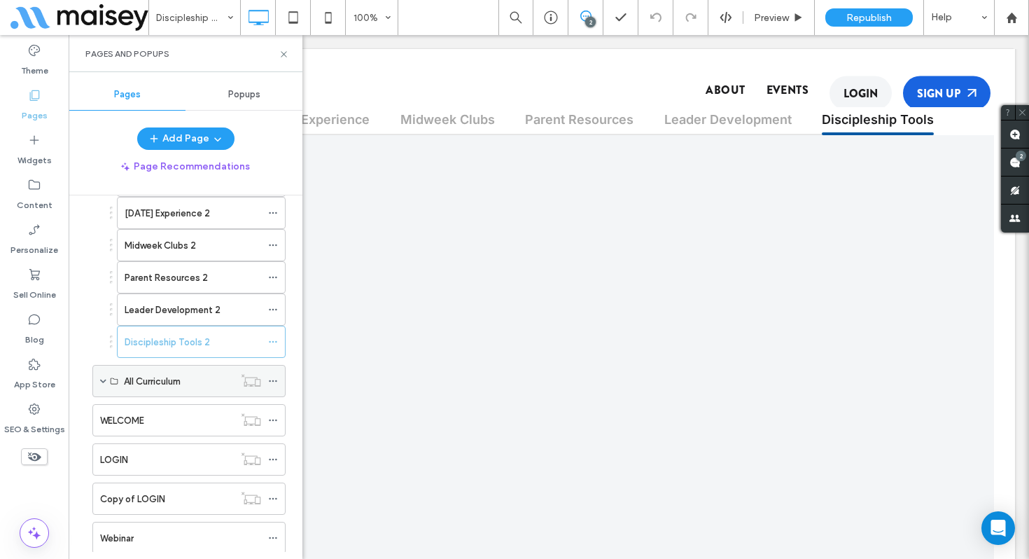
click at [169, 391] on div "All Curriculum" at bounding box center [179, 381] width 110 height 31
click at [167, 377] on label "All Curriculum" at bounding box center [152, 380] width 57 height 25
click at [108, 381] on div "All Curriculum" at bounding box center [188, 380] width 193 height 32
click at [103, 382] on span at bounding box center [103, 380] width 6 height 7
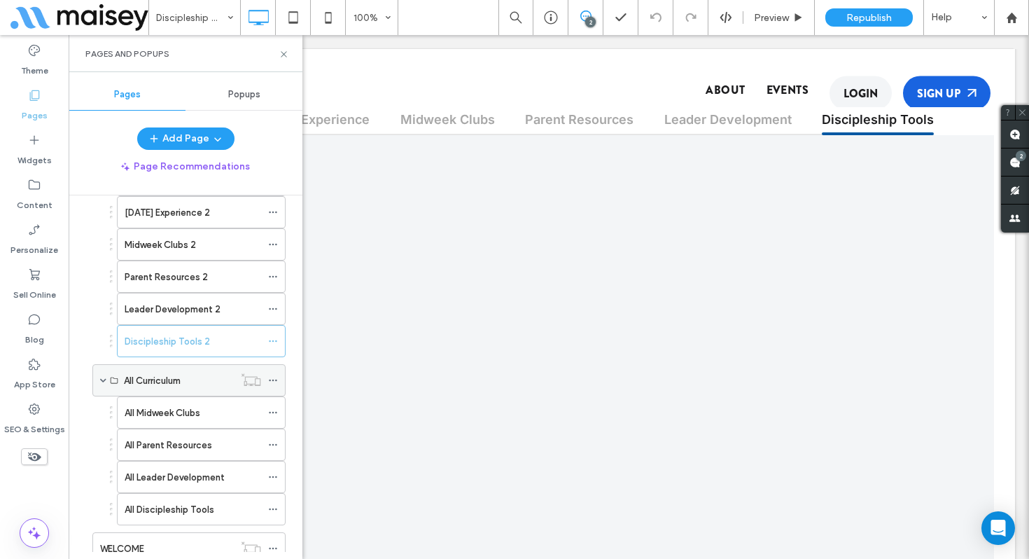
click at [103, 382] on span at bounding box center [103, 380] width 6 height 7
click at [161, 405] on label "All Midweek Clubs" at bounding box center [163, 413] width 76 height 25
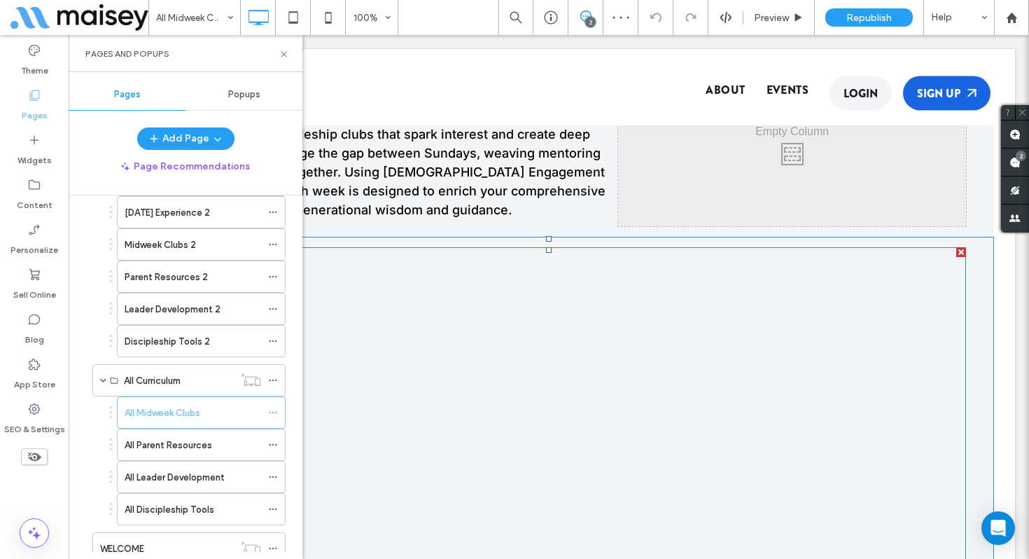
scroll to position [458, 0]
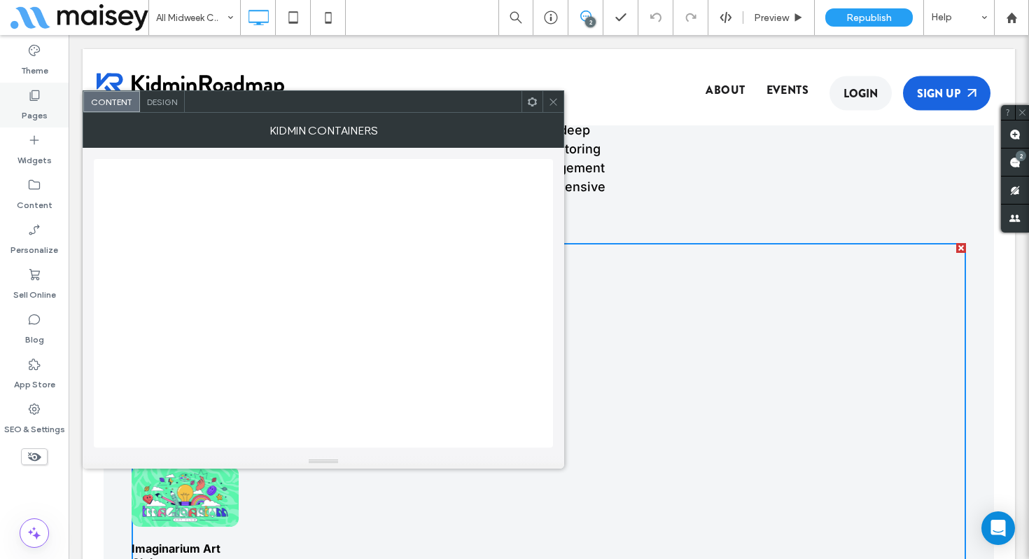
click at [32, 105] on label "Pages" at bounding box center [35, 112] width 26 height 20
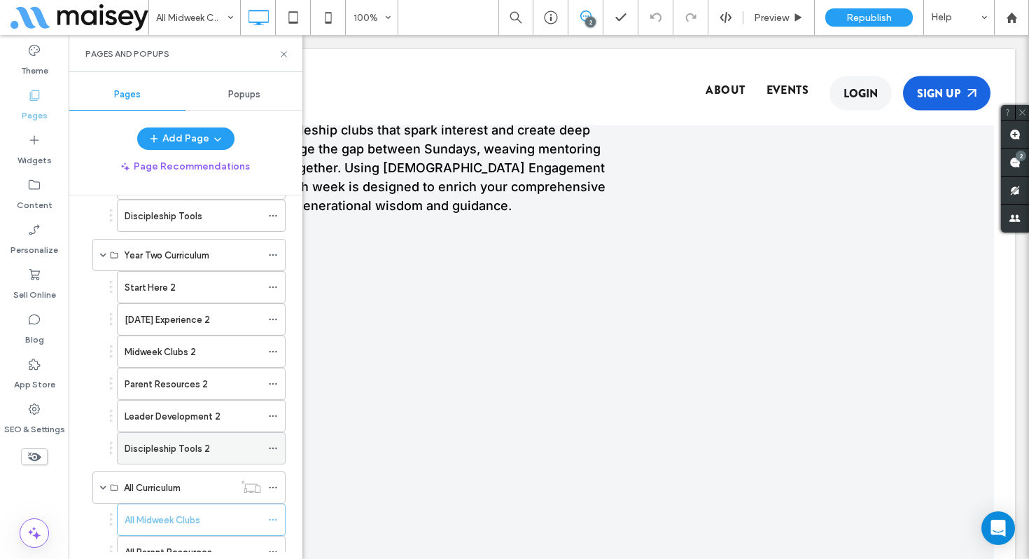
click at [176, 443] on label "Discipleship Tools 2" at bounding box center [167, 448] width 85 height 25
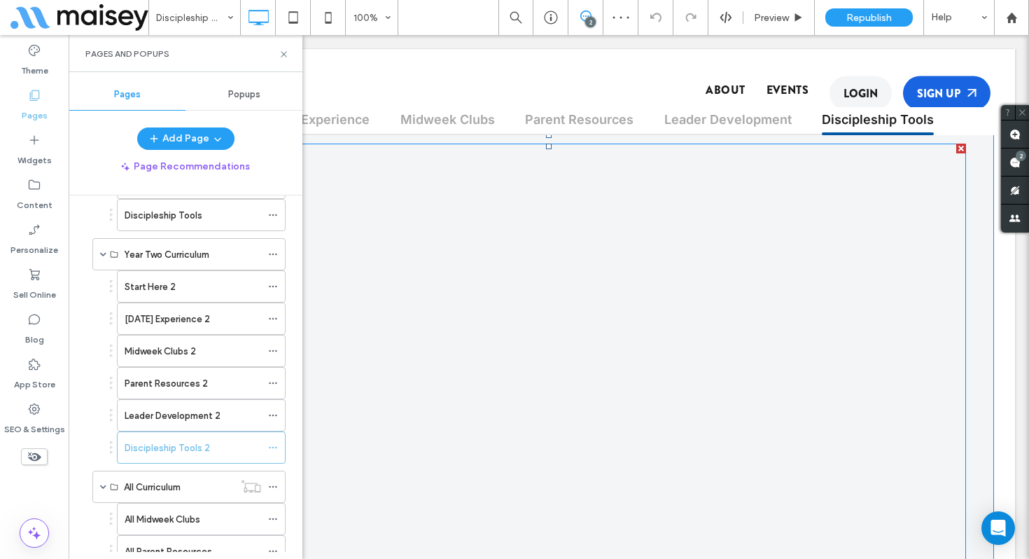
scroll to position [639, 0]
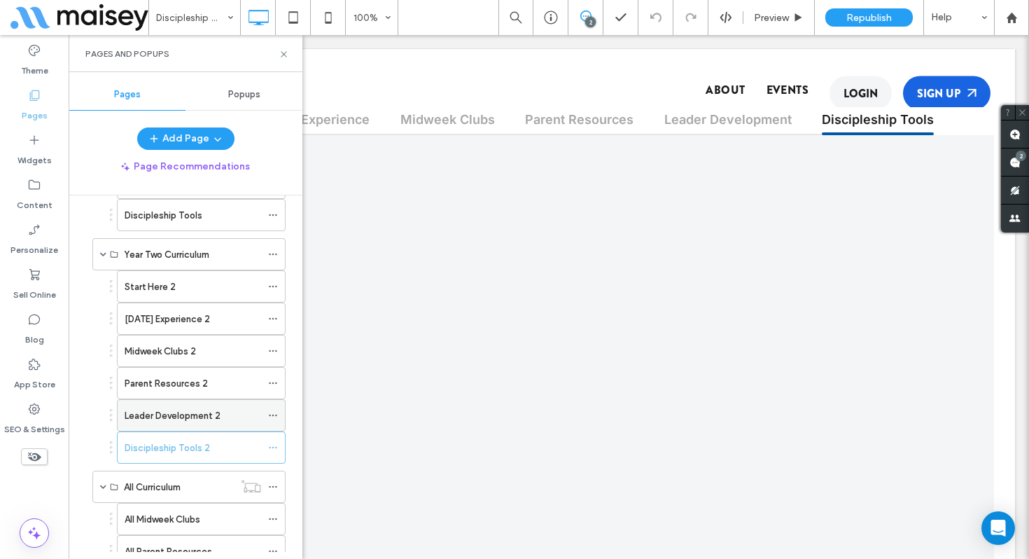
click at [198, 417] on label "Leader Development 2" at bounding box center [173, 415] width 96 height 25
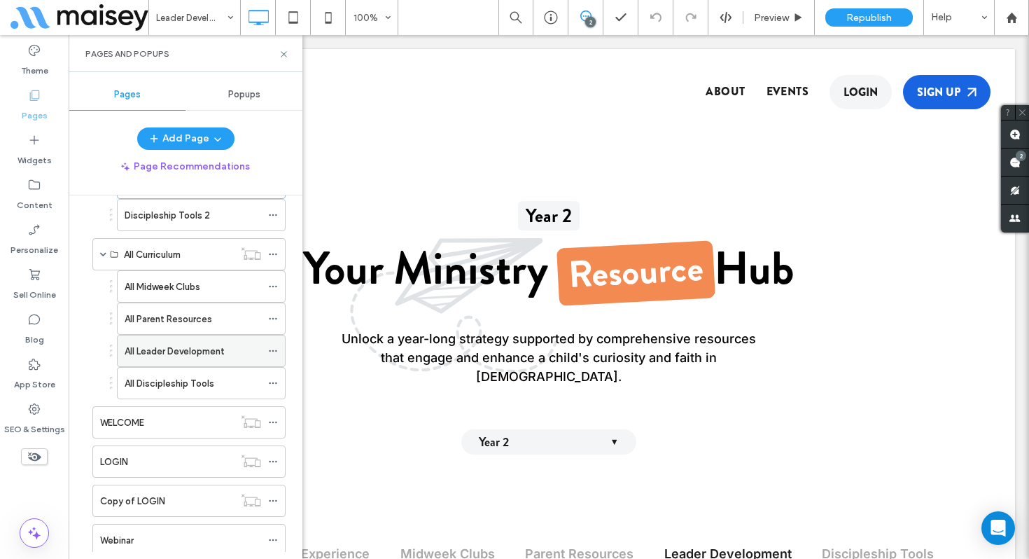
scroll to position [793, 0]
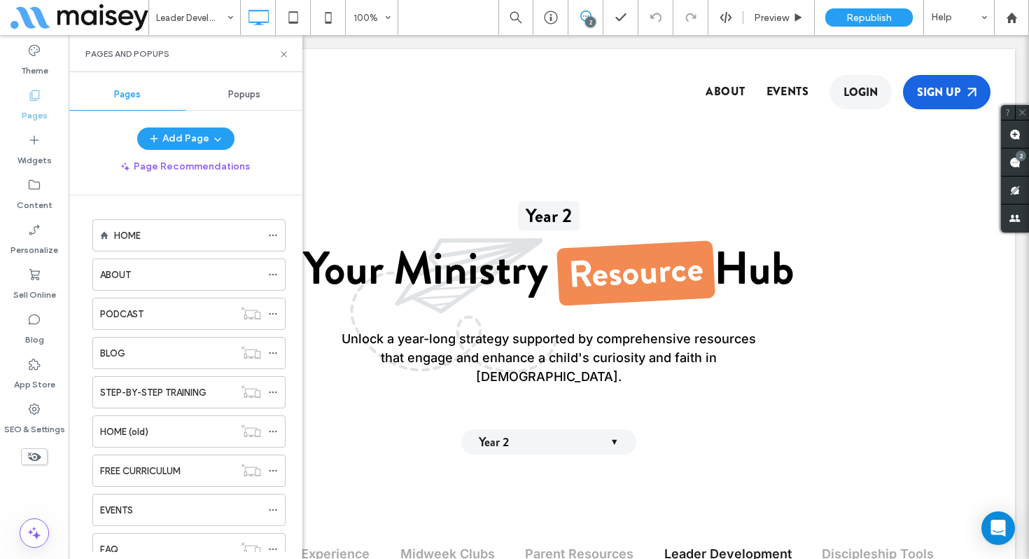
scroll to position [793, 0]
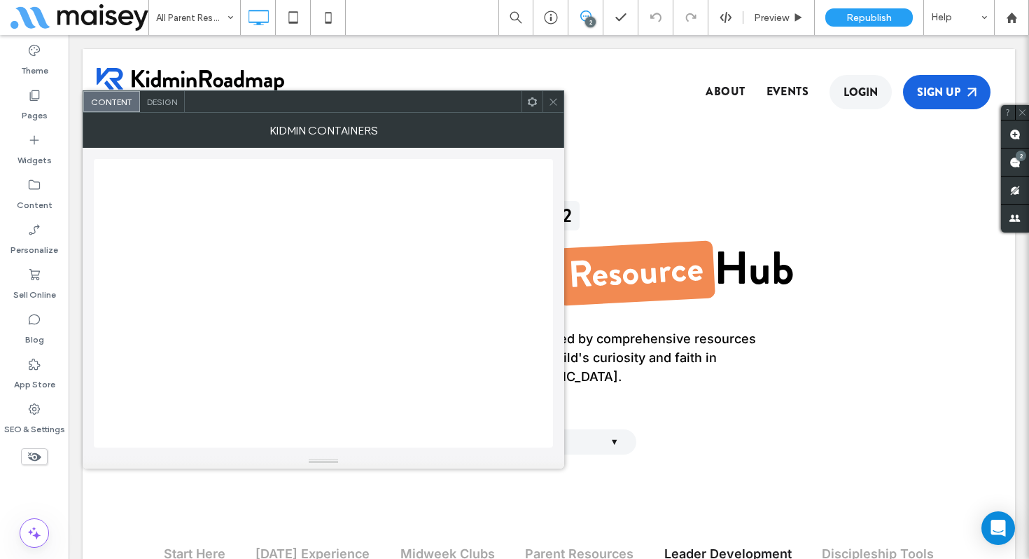
click at [556, 101] on icon at bounding box center [553, 102] width 11 height 11
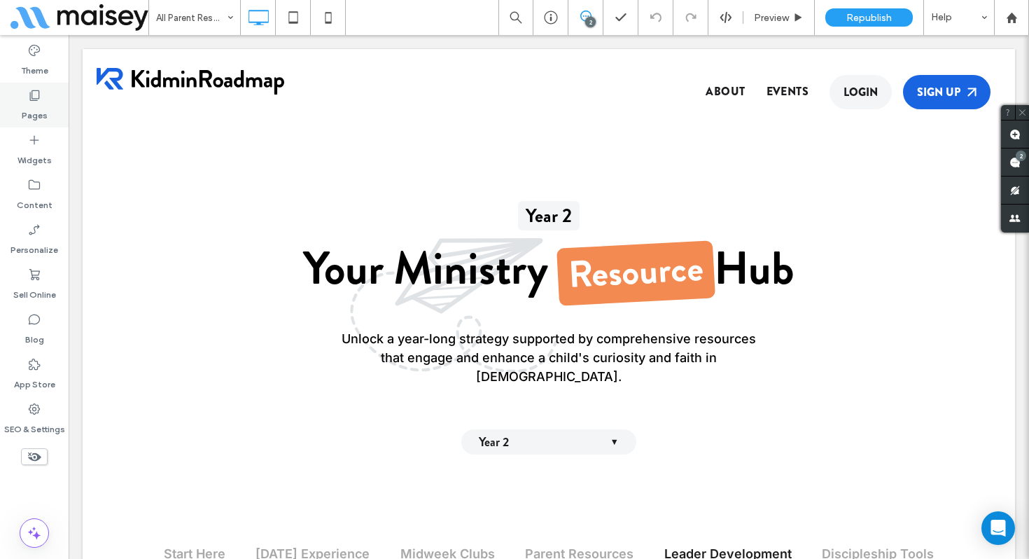
click at [33, 109] on label "Pages" at bounding box center [35, 112] width 26 height 20
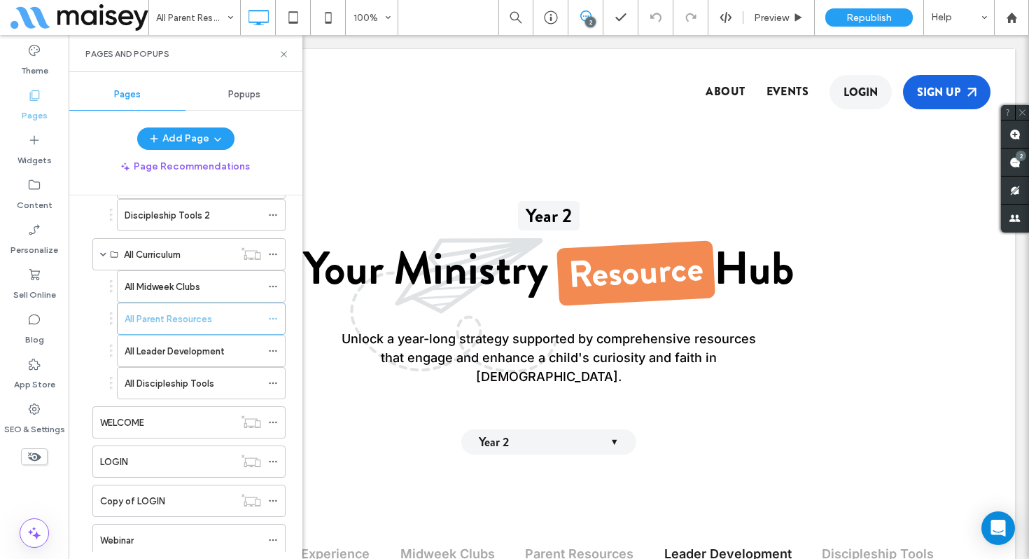
scroll to position [838, 0]
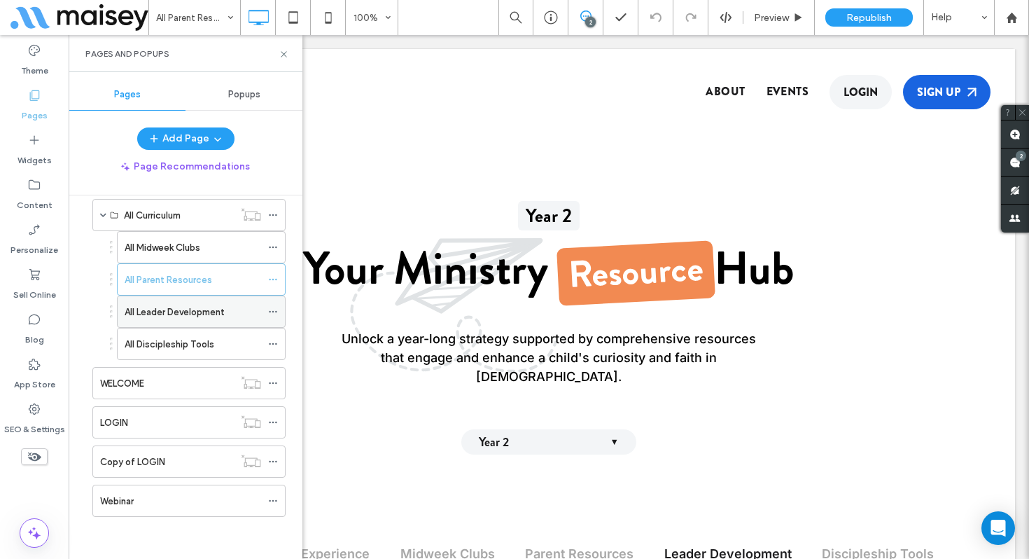
click at [158, 313] on label "All Leader Development" at bounding box center [175, 312] width 100 height 25
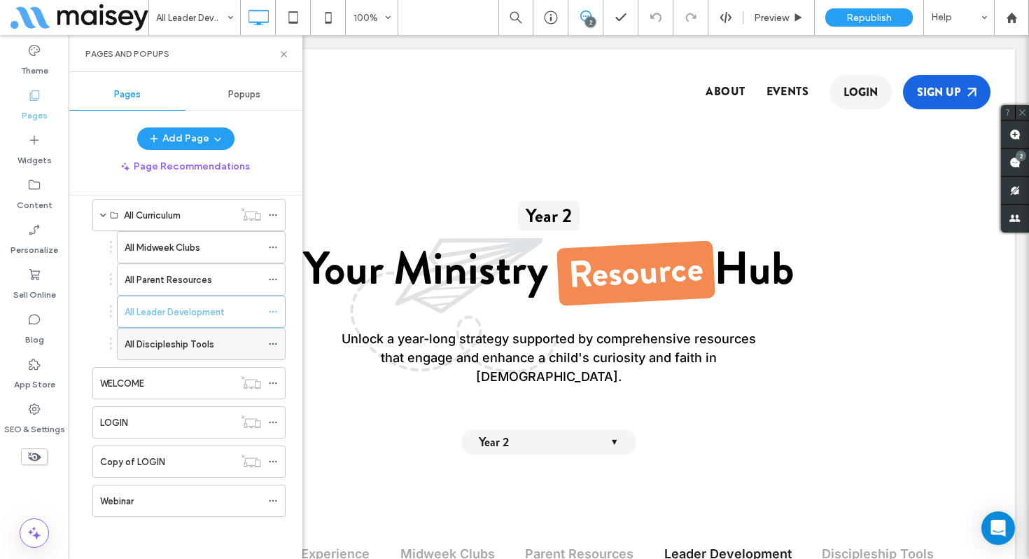
click at [188, 349] on label "All Discipleship Tools" at bounding box center [170, 344] width 90 height 25
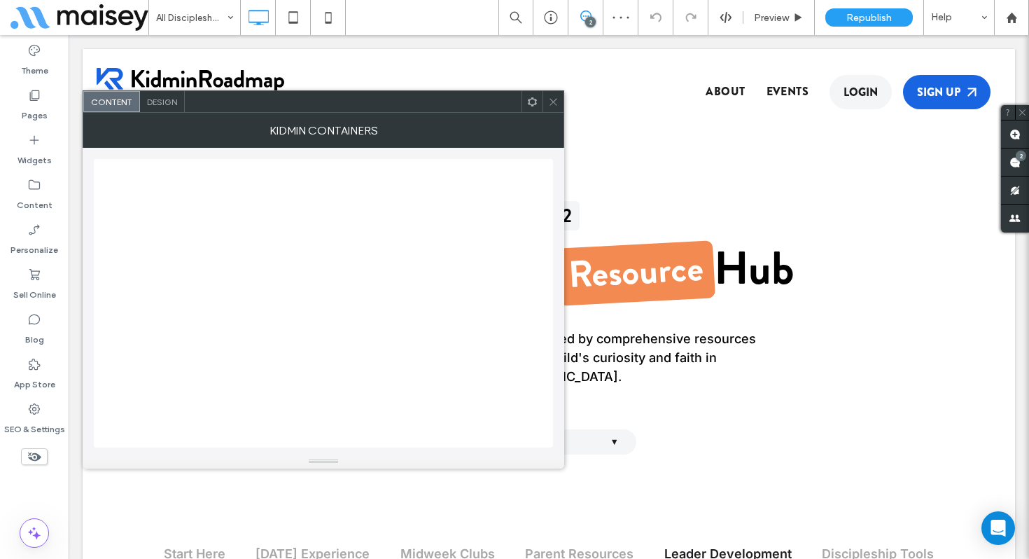
click at [552, 102] on icon at bounding box center [553, 102] width 11 height 11
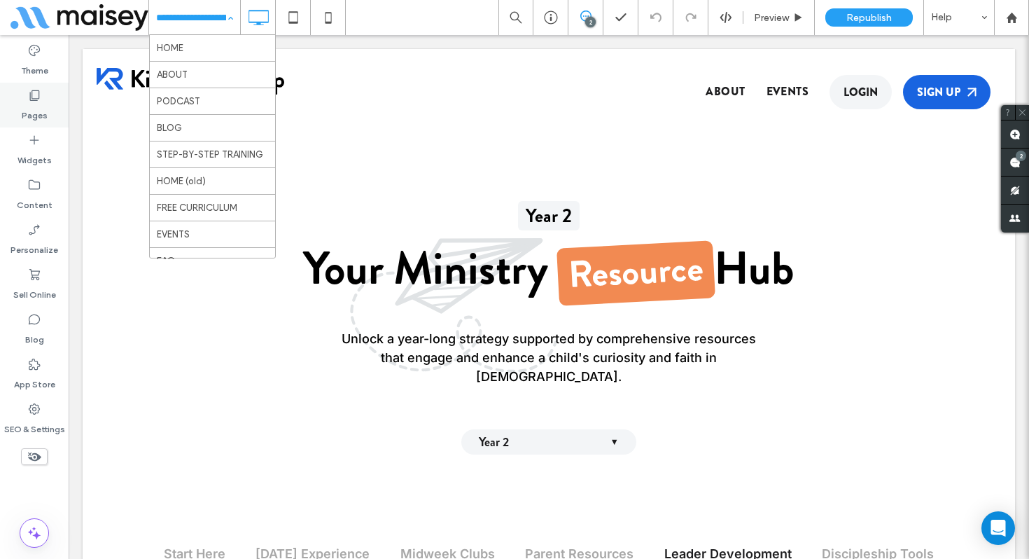
click at [57, 112] on div "Pages" at bounding box center [34, 105] width 69 height 45
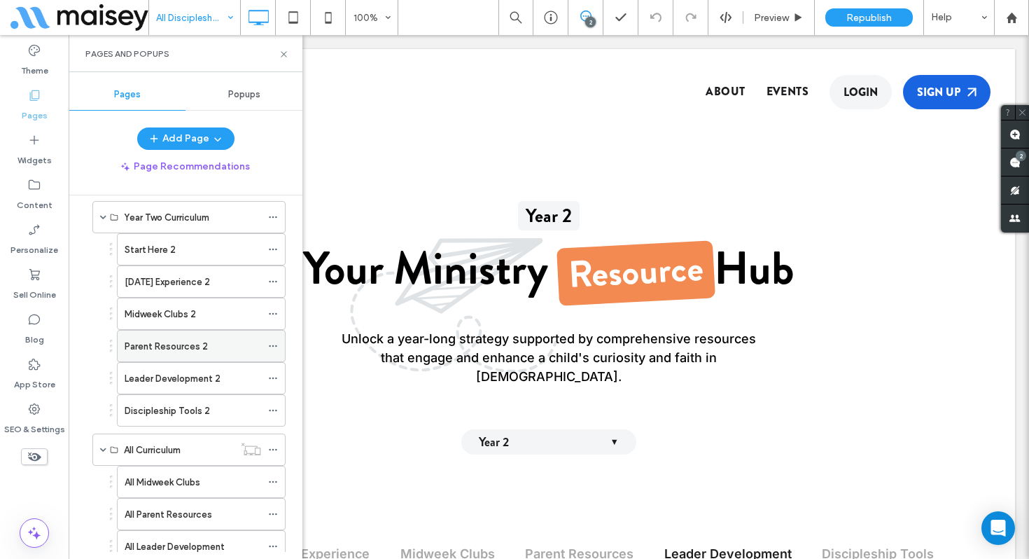
scroll to position [613, 0]
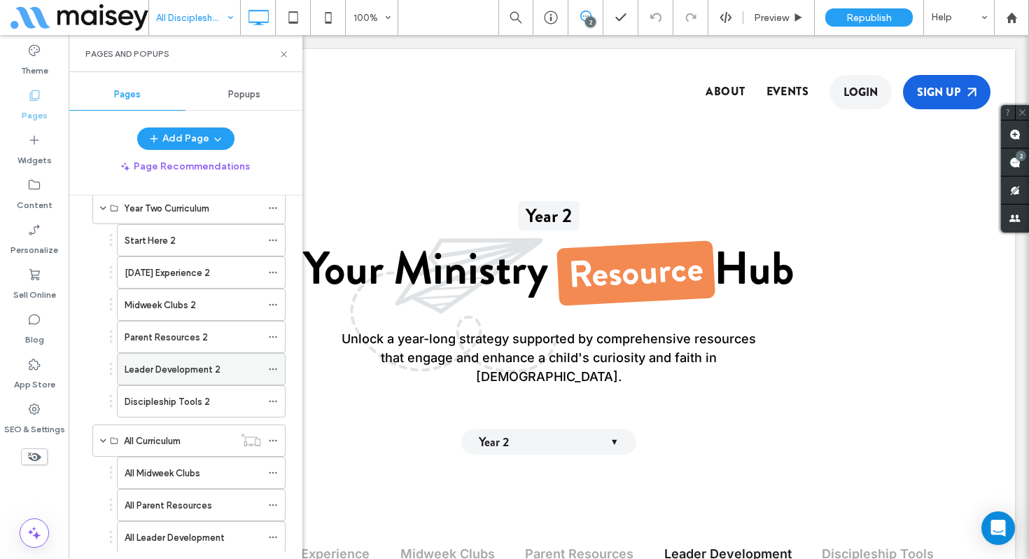
click at [190, 372] on label "Leader Development 2" at bounding box center [173, 369] width 96 height 25
click at [283, 55] on use at bounding box center [284, 54] width 6 height 6
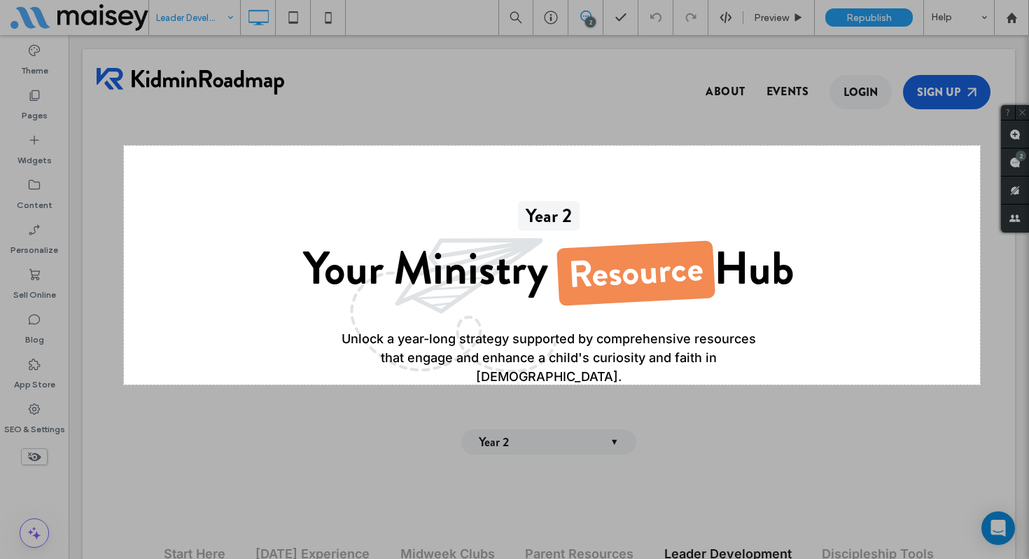
drag, startPoint x: 124, startPoint y: 146, endPoint x: 980, endPoint y: 384, distance: 889.0
click at [980, 384] on div "1223 X 341" at bounding box center [514, 279] width 1029 height 559
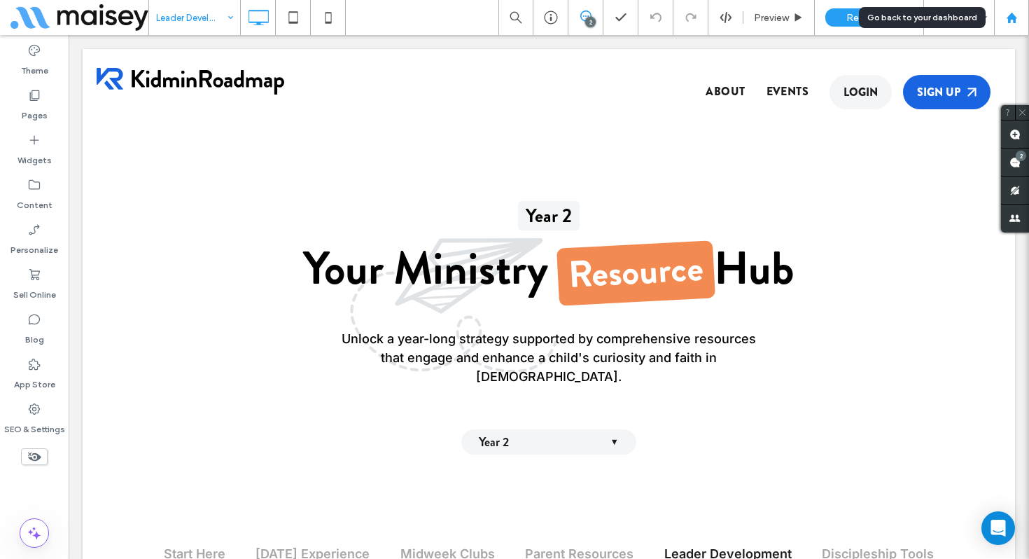
click at [1010, 20] on icon at bounding box center [1012, 18] width 12 height 12
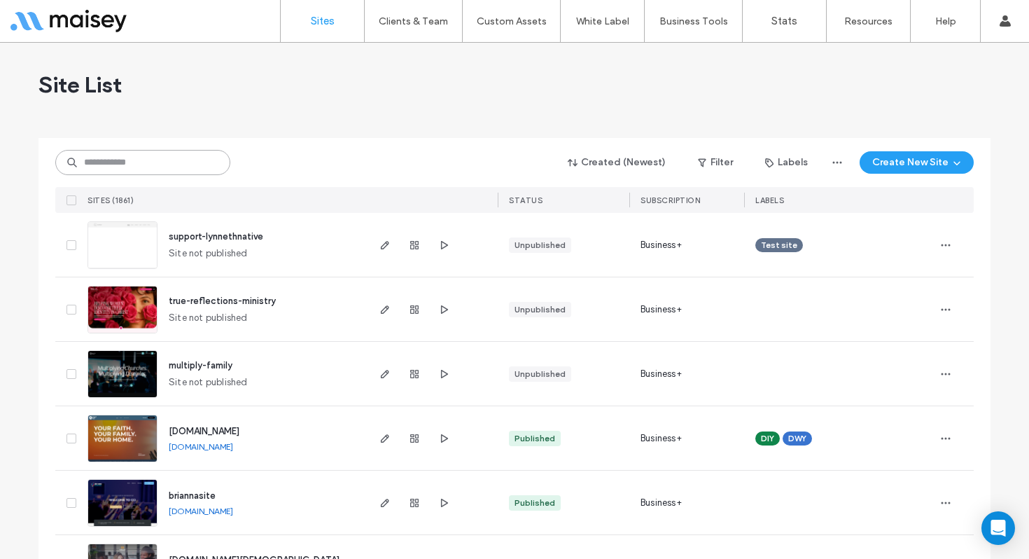
click at [202, 159] on input at bounding box center [142, 162] width 175 height 25
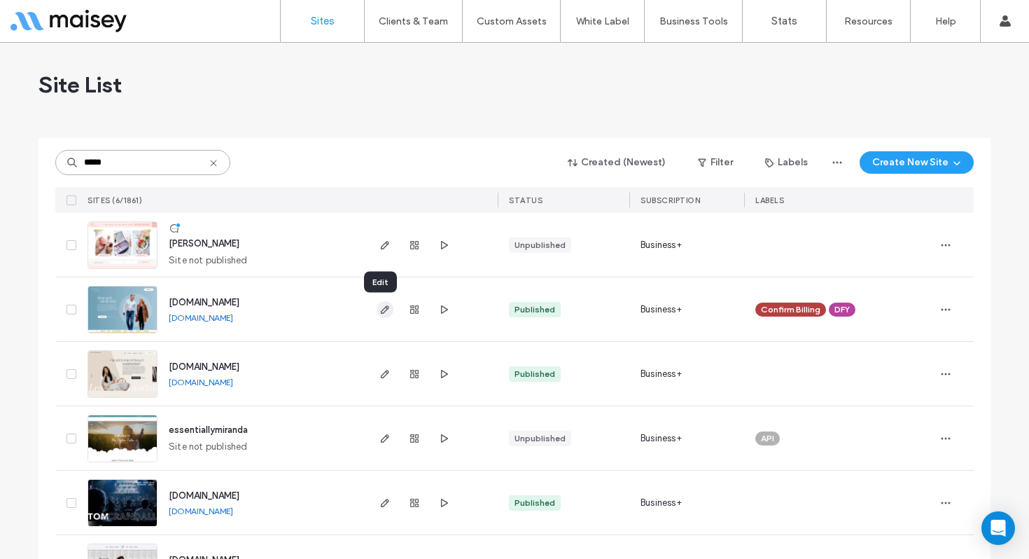
type input "*****"
click at [380, 305] on icon "button" at bounding box center [385, 309] width 11 height 11
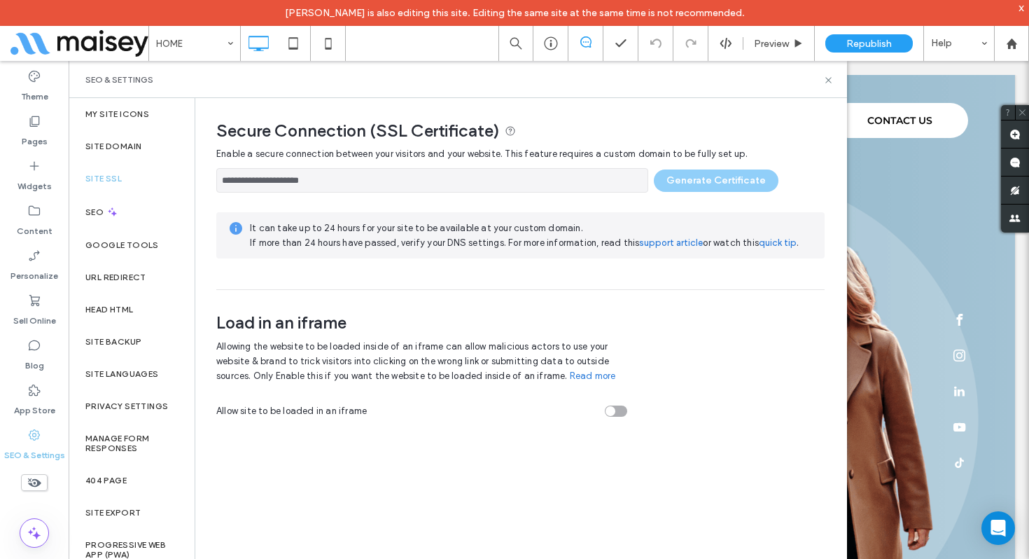
click at [695, 181] on div "**********" at bounding box center [520, 177] width 608 height 32
